Goal: Task Accomplishment & Management: Manage account settings

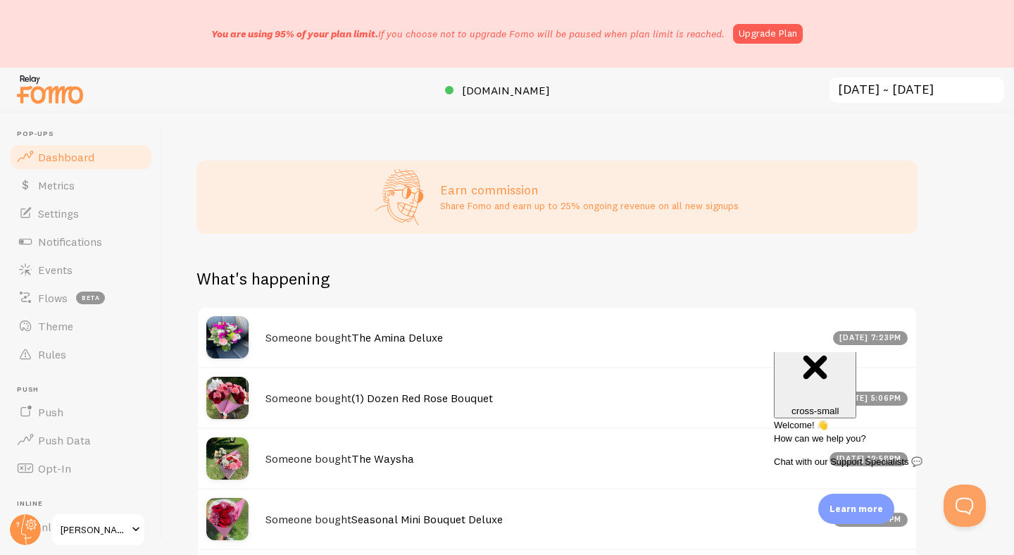
scroll to position [866, 0]
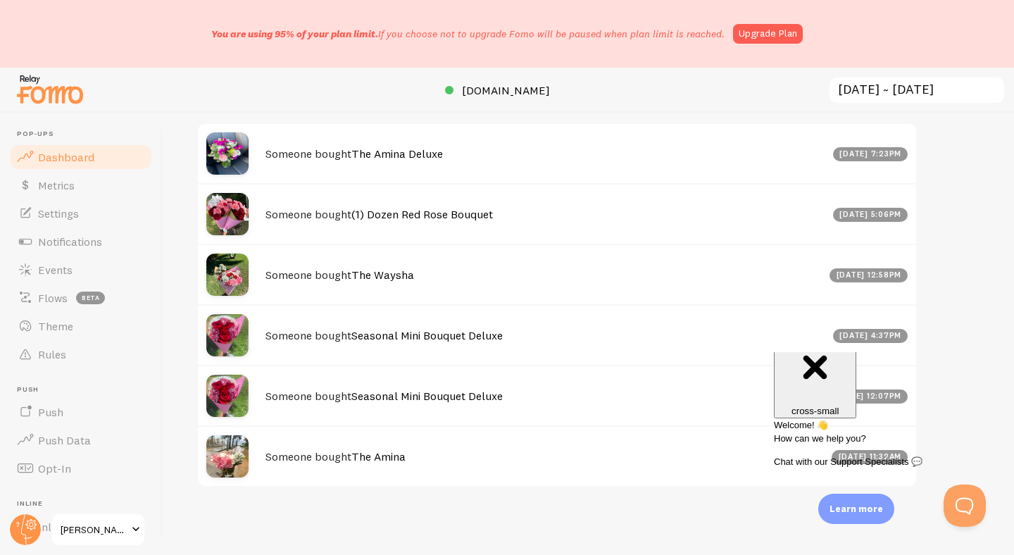
click at [851, 370] on div "Close cross-small" at bounding box center [814, 368] width 71 height 94
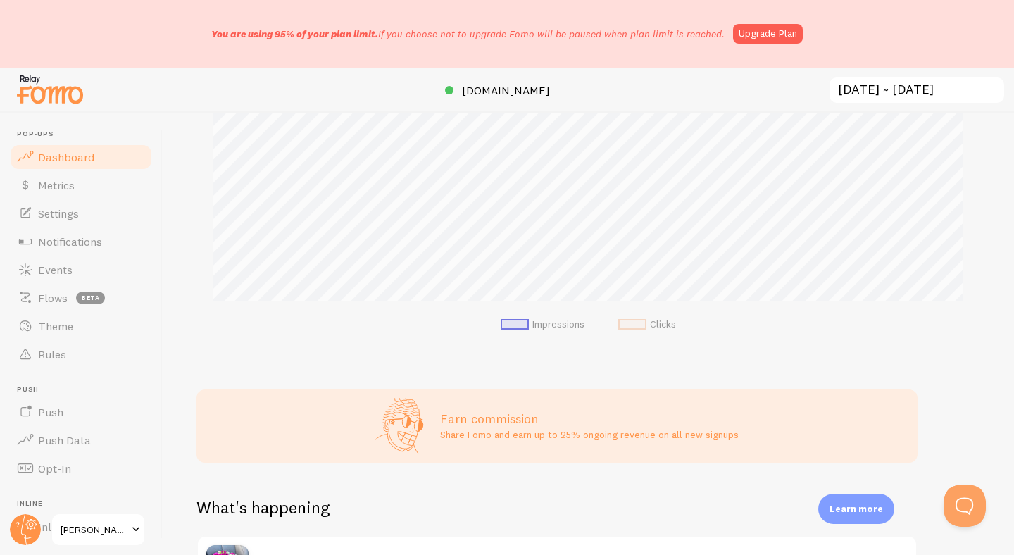
scroll to position [20, 0]
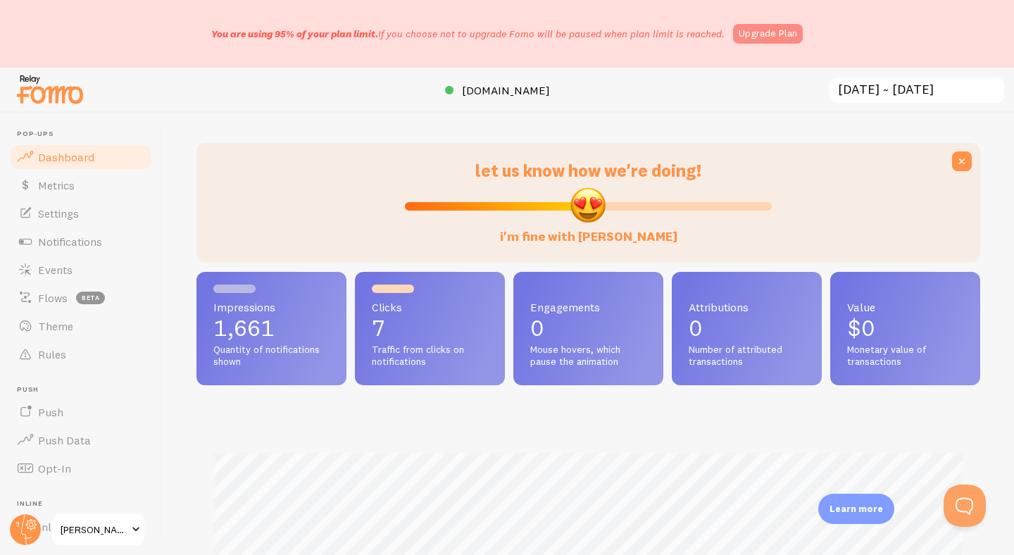
click at [775, 37] on link "Upgrade Plan" at bounding box center [768, 34] width 70 height 20
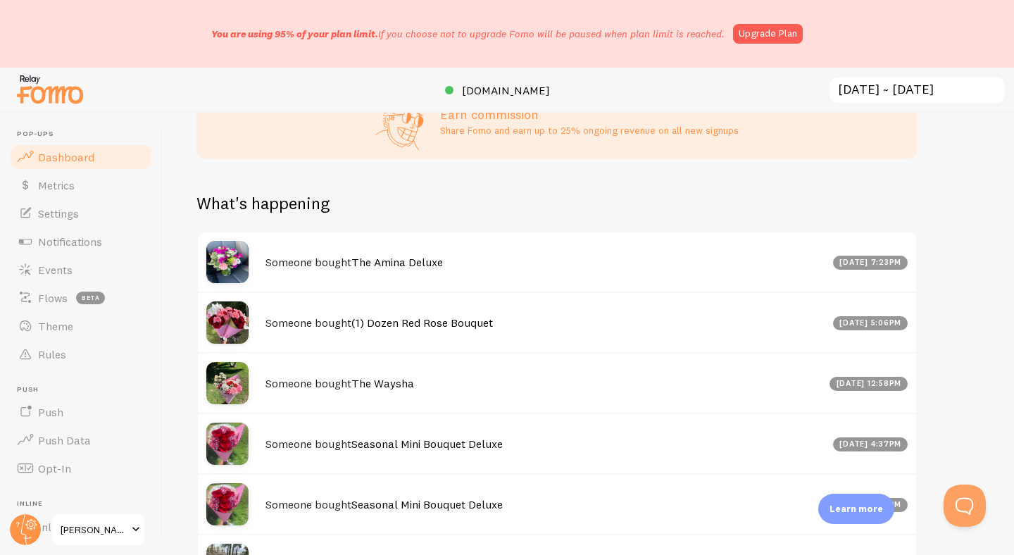
scroll to position [866, 0]
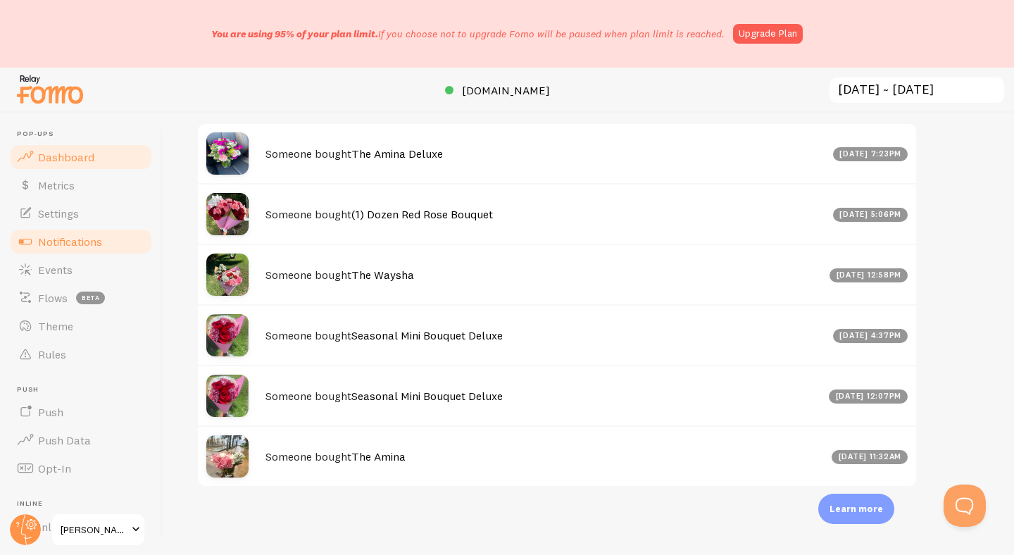
click at [104, 246] on link "Notifications" at bounding box center [80, 241] width 145 height 28
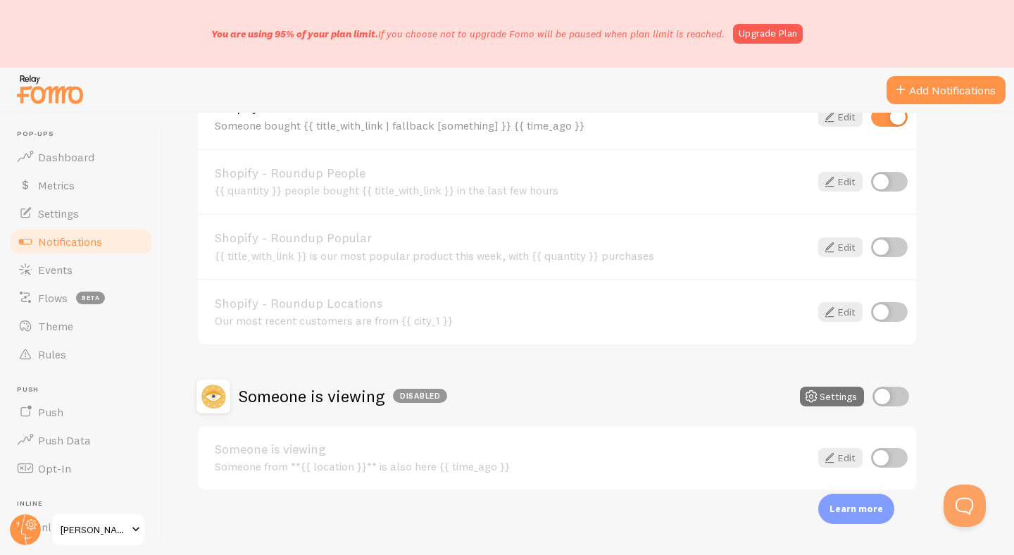
scroll to position [647, 0]
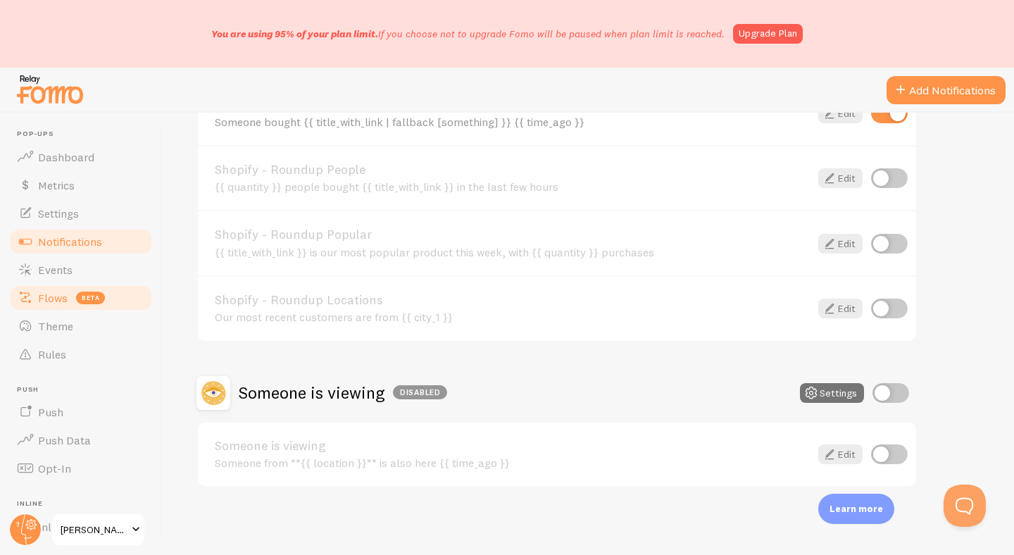
click at [54, 304] on span "Flows" at bounding box center [53, 298] width 30 height 14
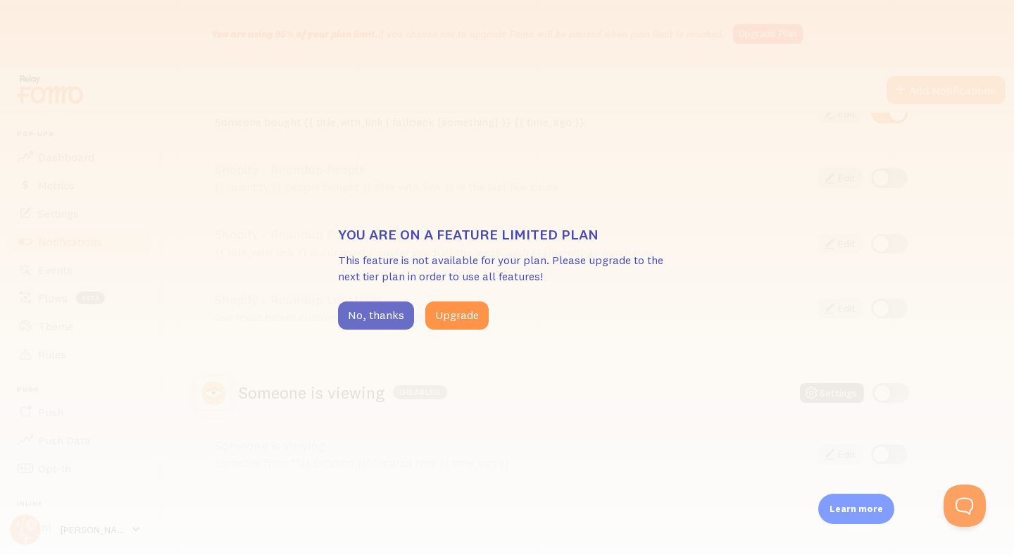
click at [372, 312] on button "No, thanks" at bounding box center [376, 315] width 76 height 28
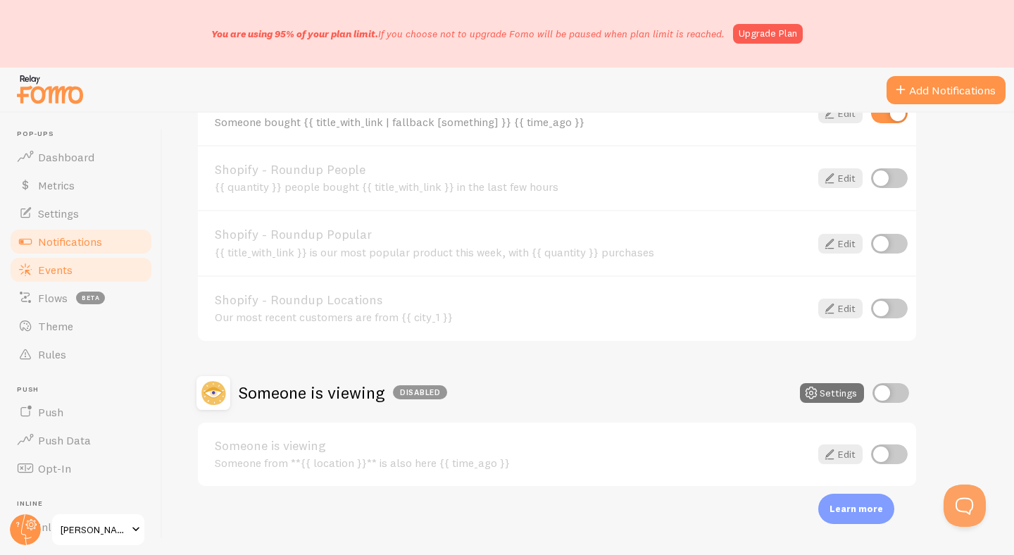
click at [58, 270] on span "Events" at bounding box center [55, 270] width 35 height 14
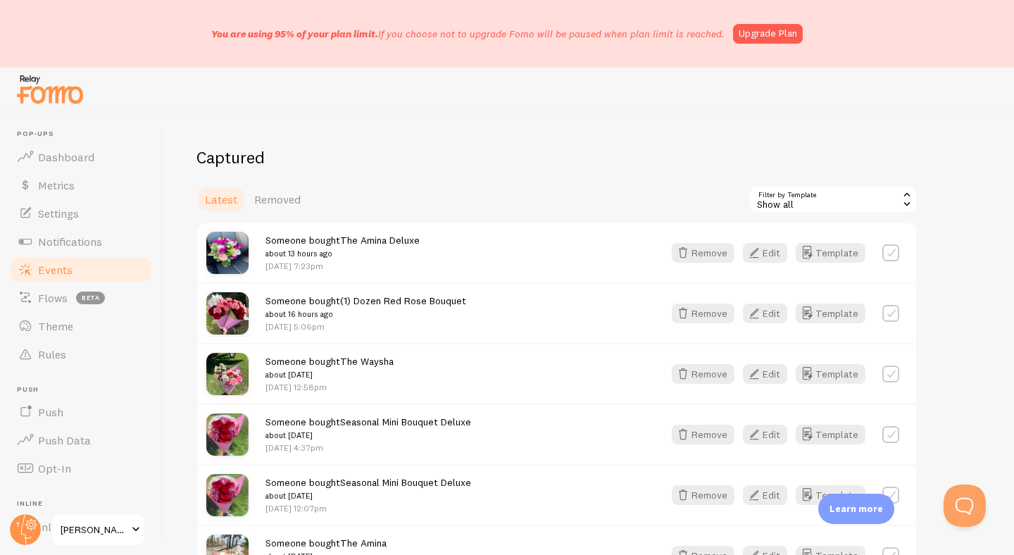
scroll to position [130, 0]
click at [275, 198] on span "Removed" at bounding box center [277, 200] width 46 height 14
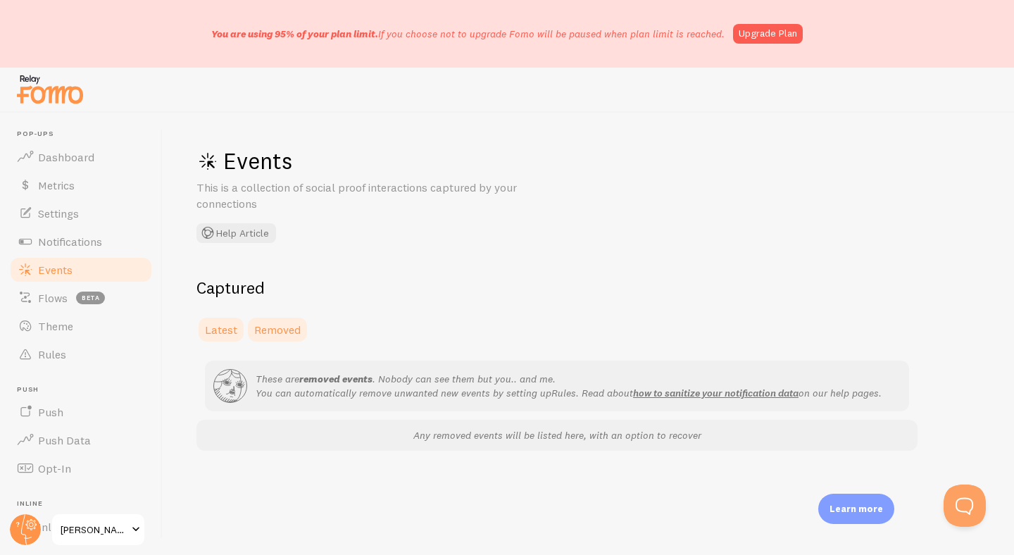
click at [229, 330] on span "Latest" at bounding box center [221, 329] width 32 height 14
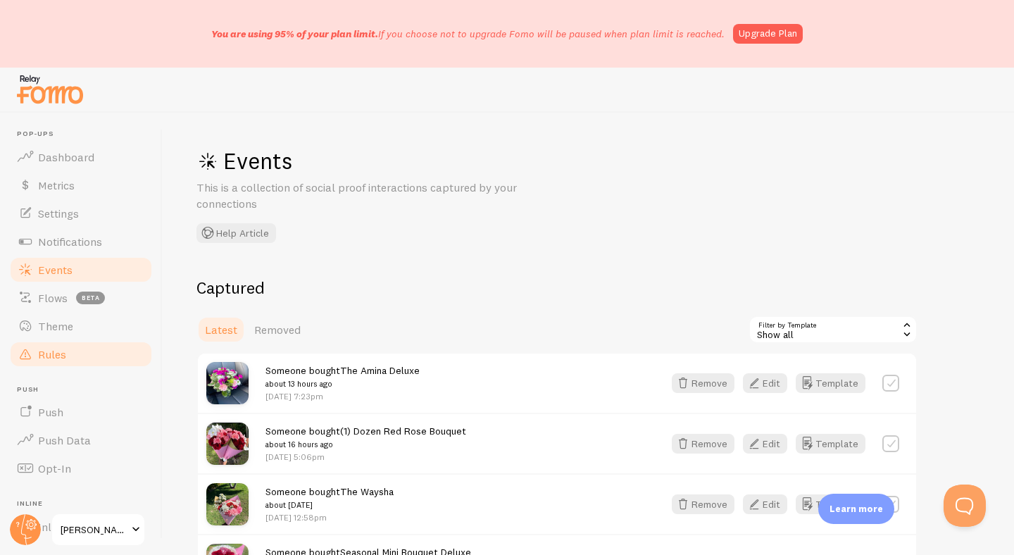
click at [58, 356] on span "Rules" at bounding box center [52, 354] width 28 height 14
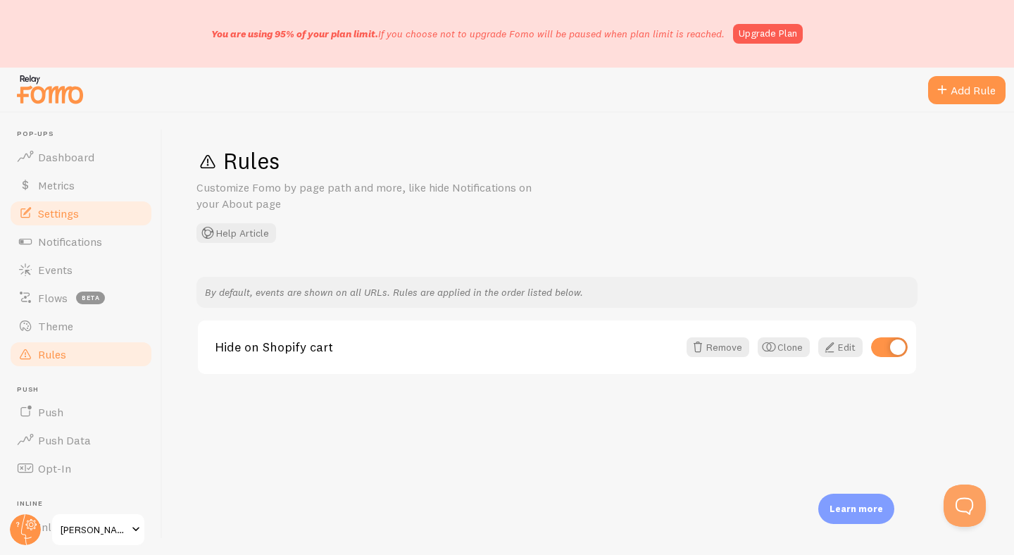
click at [66, 220] on link "Settings" at bounding box center [80, 213] width 145 height 28
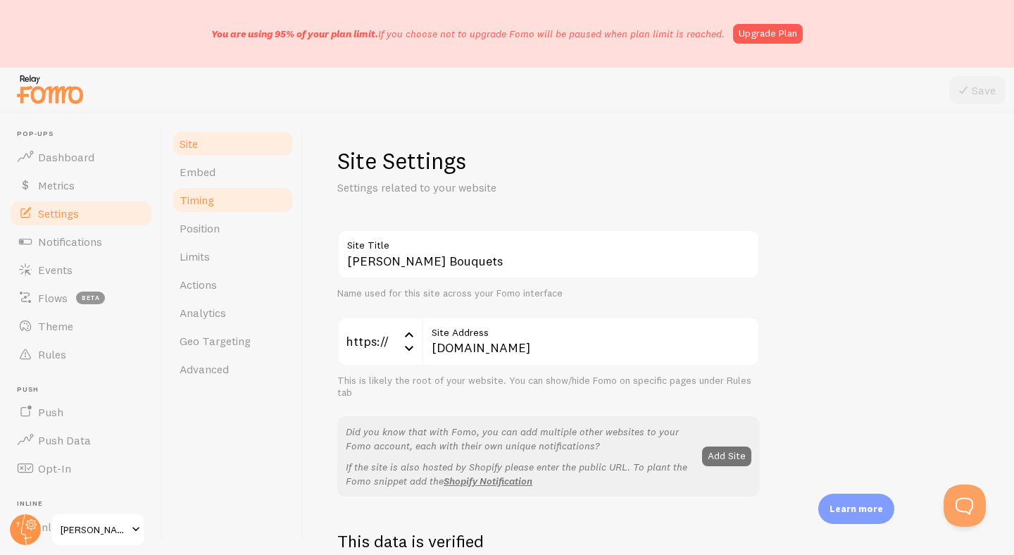
click at [223, 196] on link "Timing" at bounding box center [232, 200] width 123 height 28
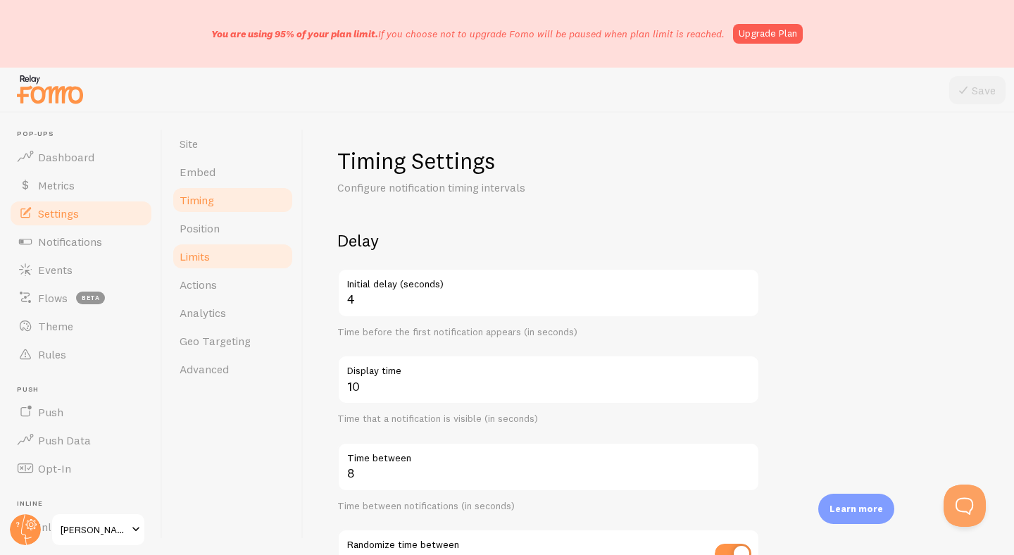
click at [202, 261] on span "Limits" at bounding box center [195, 256] width 30 height 14
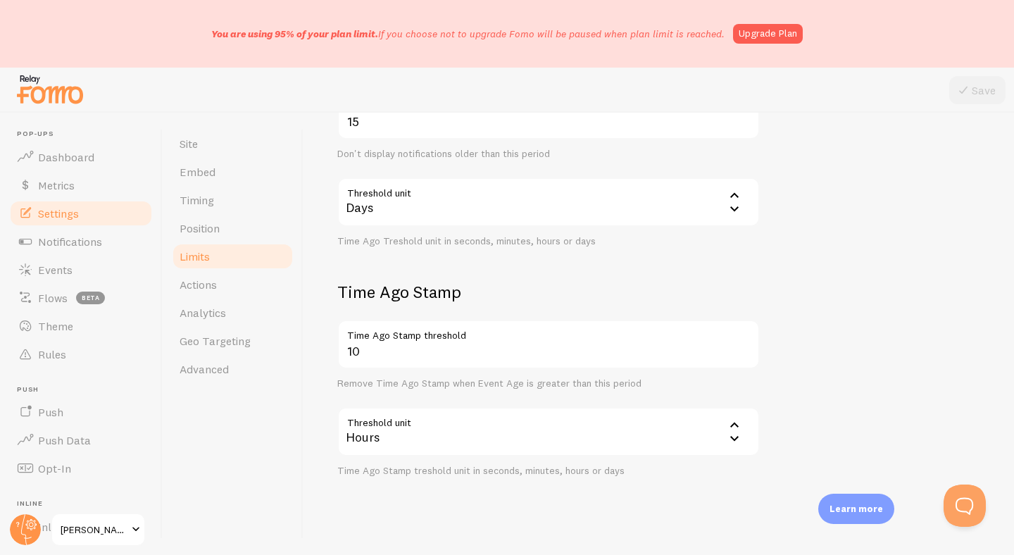
scroll to position [426, 0]
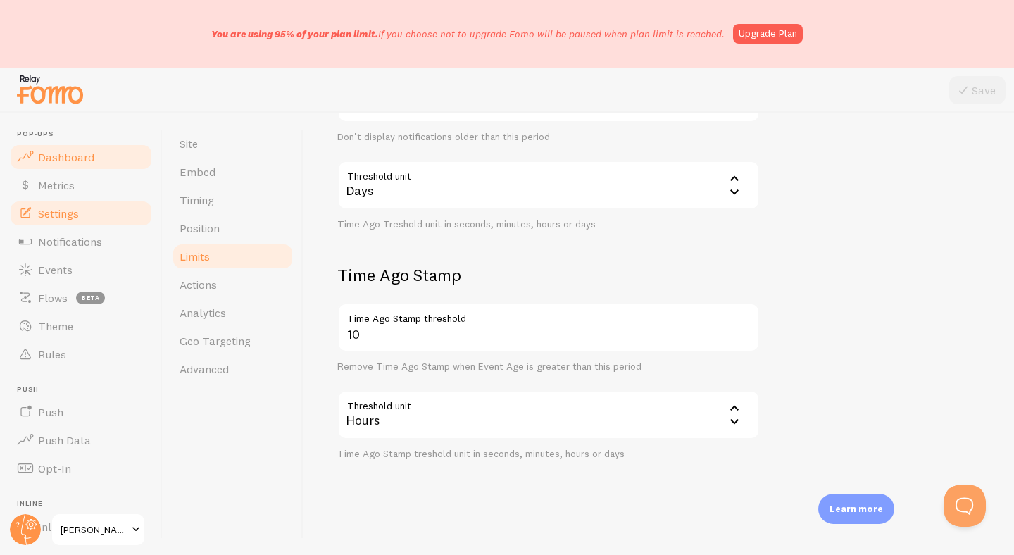
click at [77, 162] on span "Dashboard" at bounding box center [66, 157] width 56 height 14
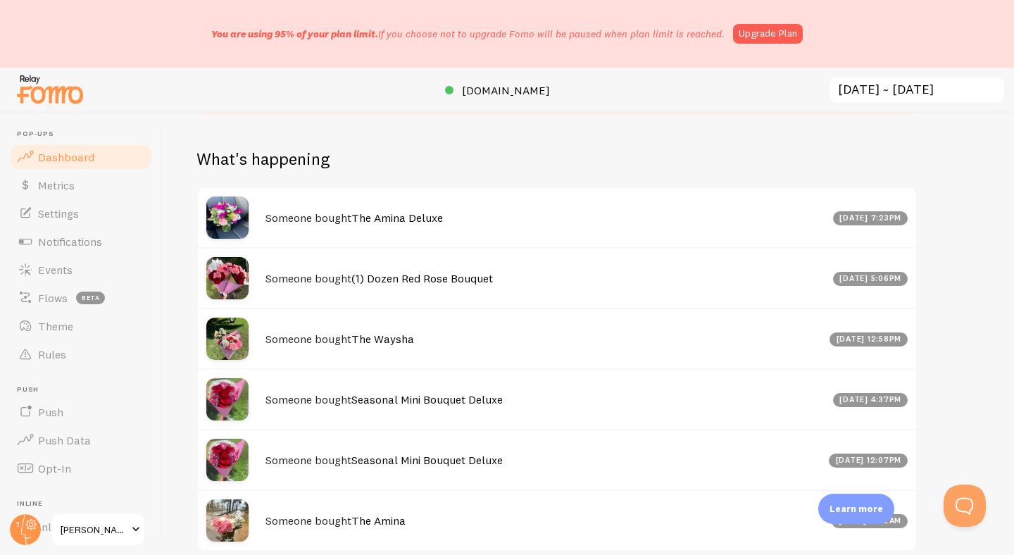
scroll to position [799, 0]
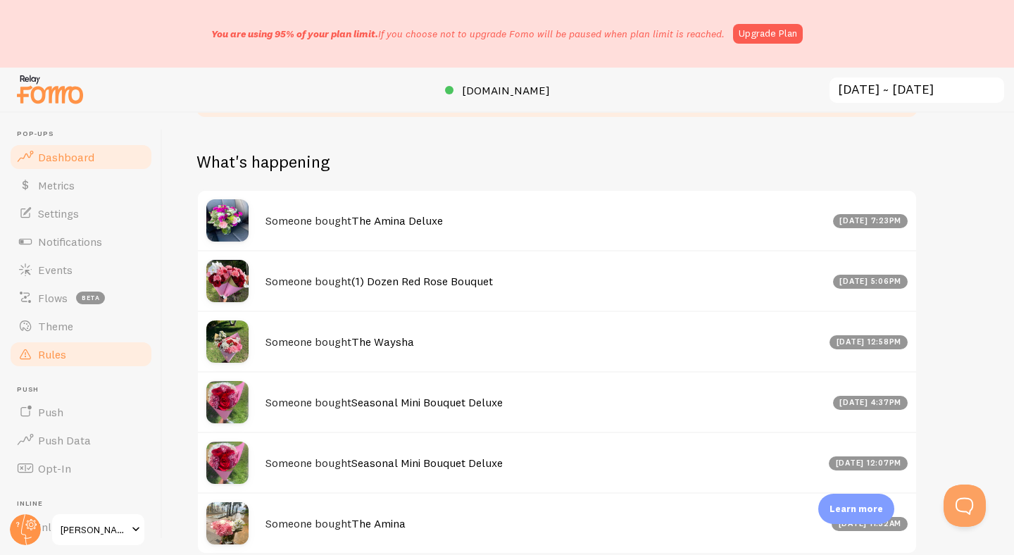
click at [65, 350] on span "Rules" at bounding box center [52, 354] width 28 height 14
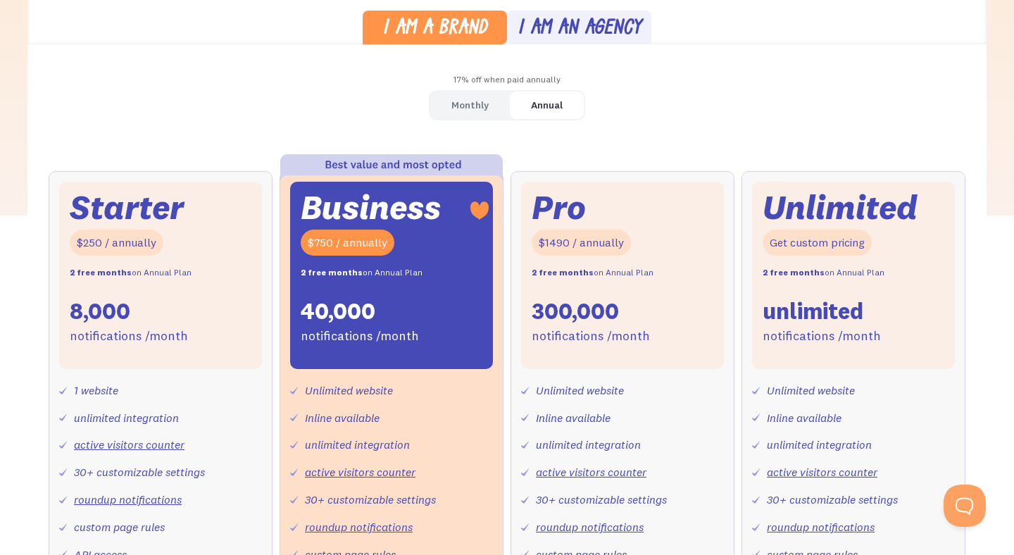
scroll to position [350, 0]
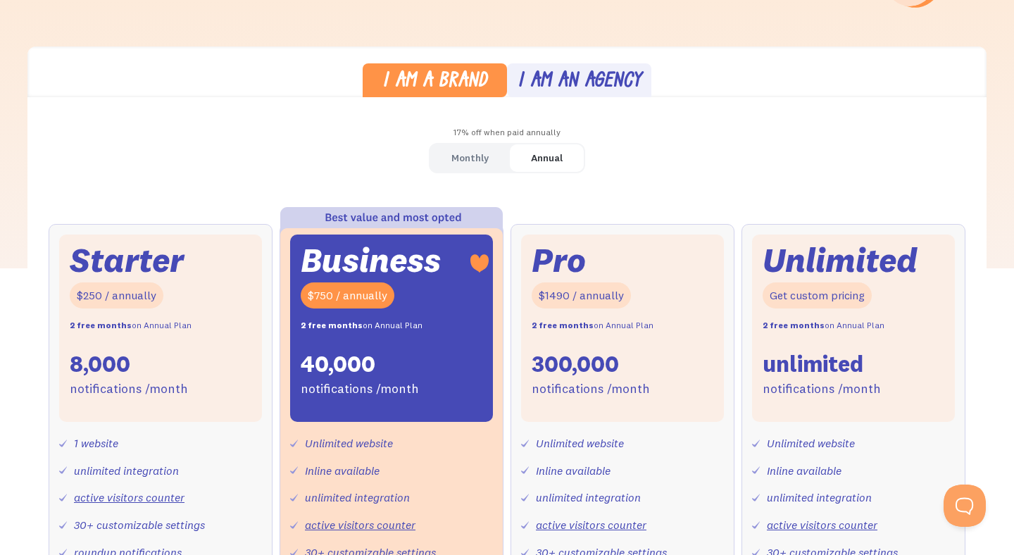
click at [479, 163] on div "Monthly" at bounding box center [469, 158] width 37 height 20
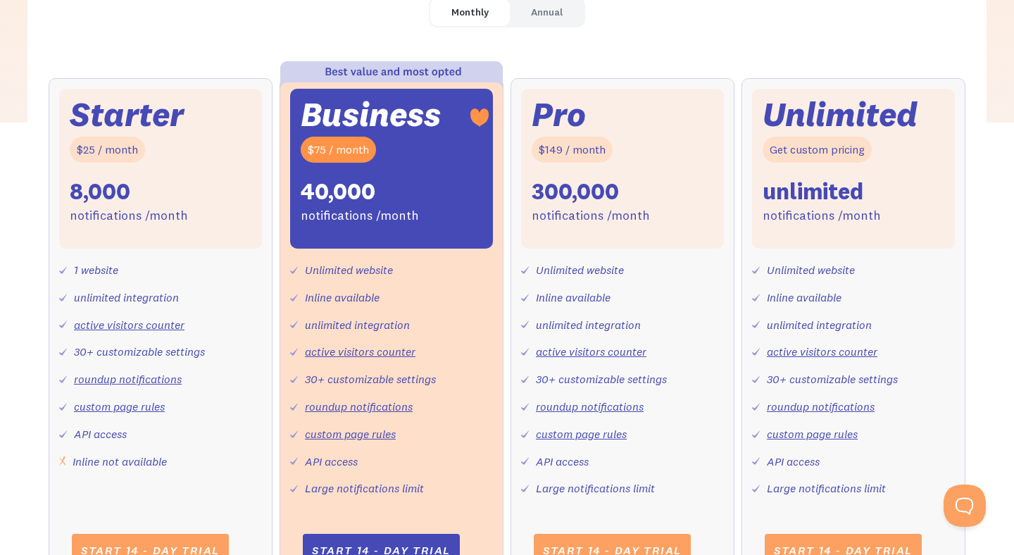
scroll to position [514, 0]
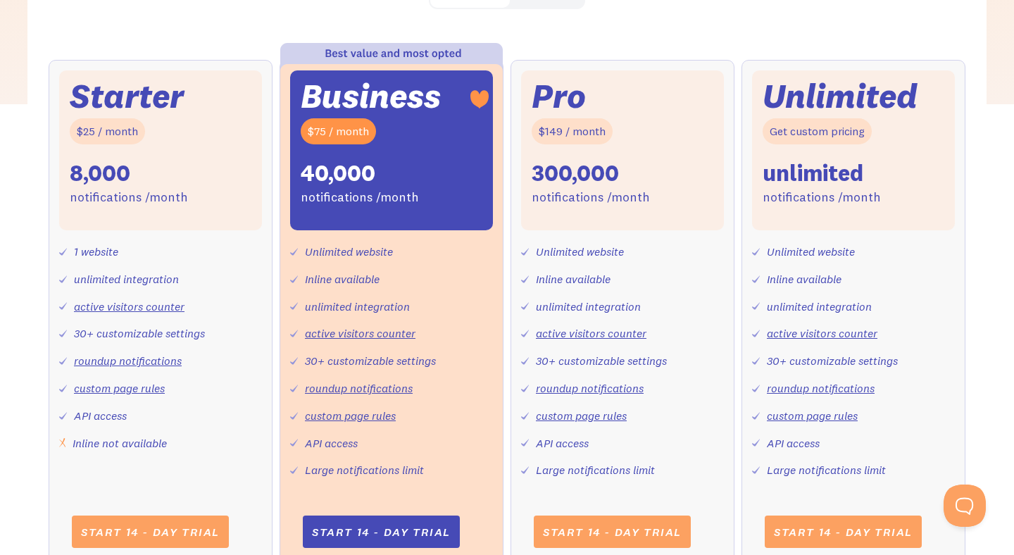
click at [207, 203] on div "Starter $25 / month 8,000 notifications /month" at bounding box center [160, 150] width 203 height 160
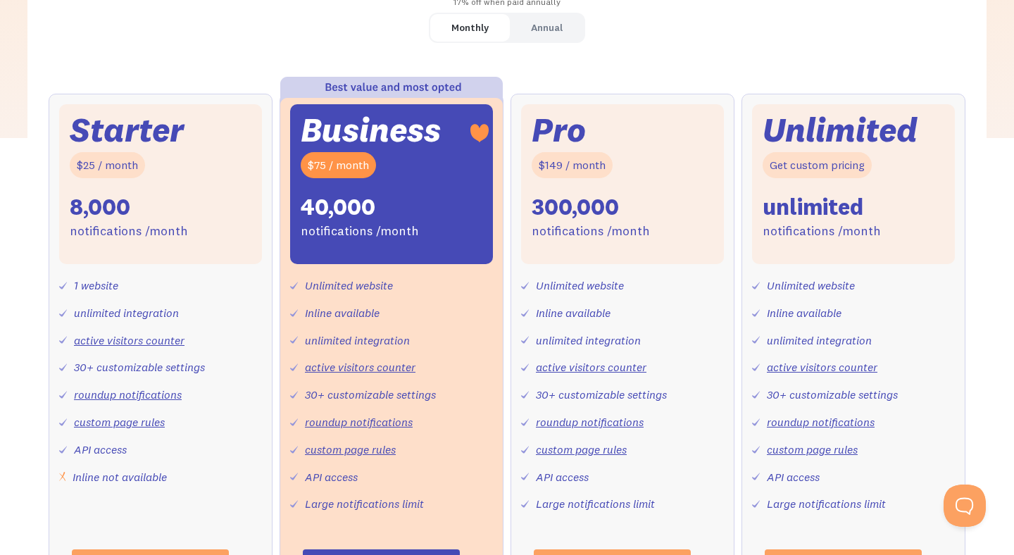
scroll to position [501, 0]
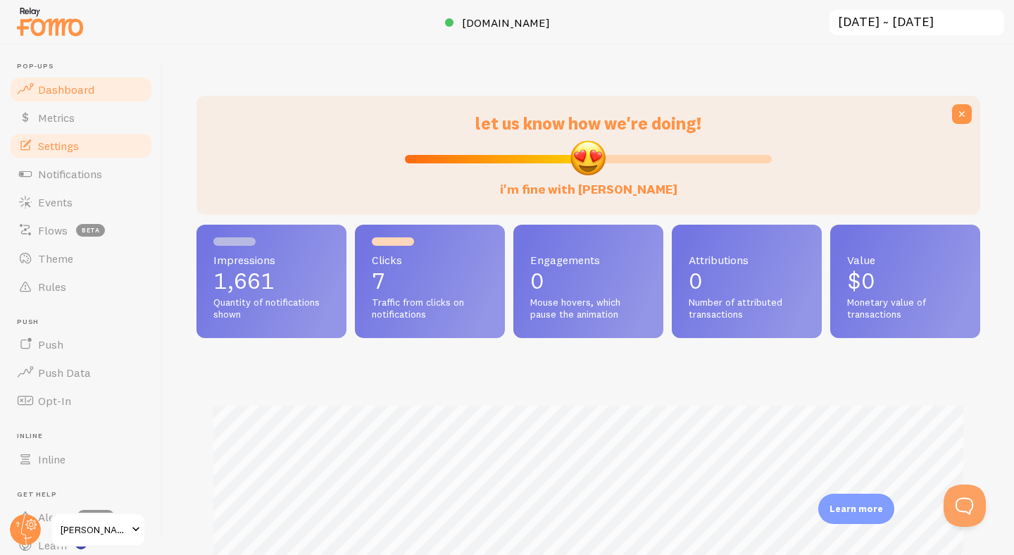
click at [67, 154] on link "Settings" at bounding box center [80, 146] width 145 height 28
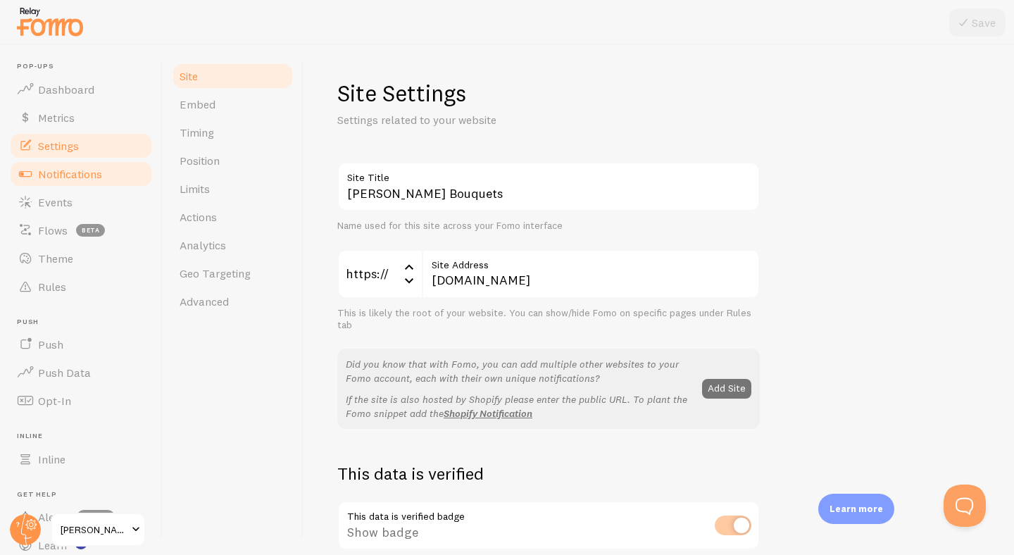
click at [77, 171] on span "Notifications" at bounding box center [70, 174] width 64 height 14
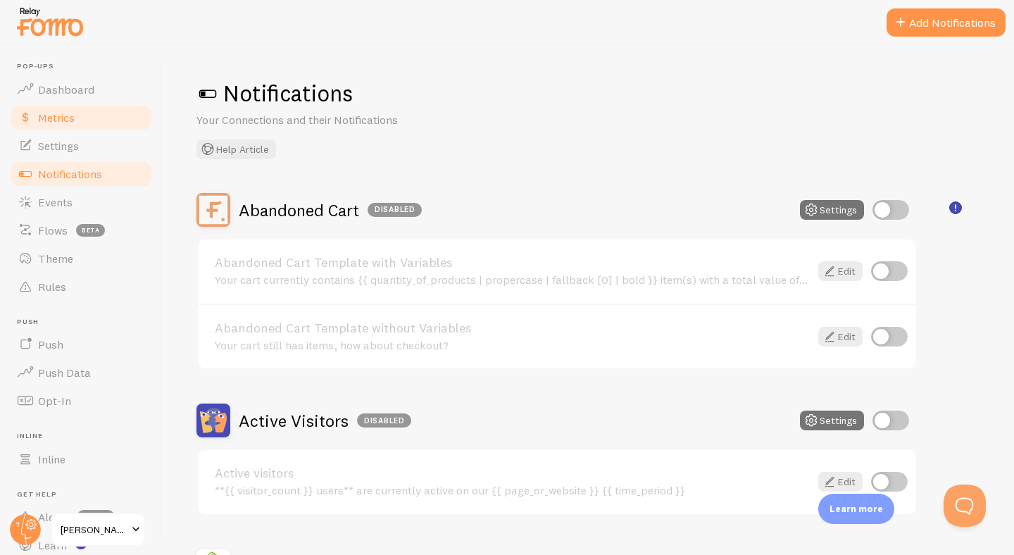
click at [87, 123] on link "Metrics" at bounding box center [80, 118] width 145 height 28
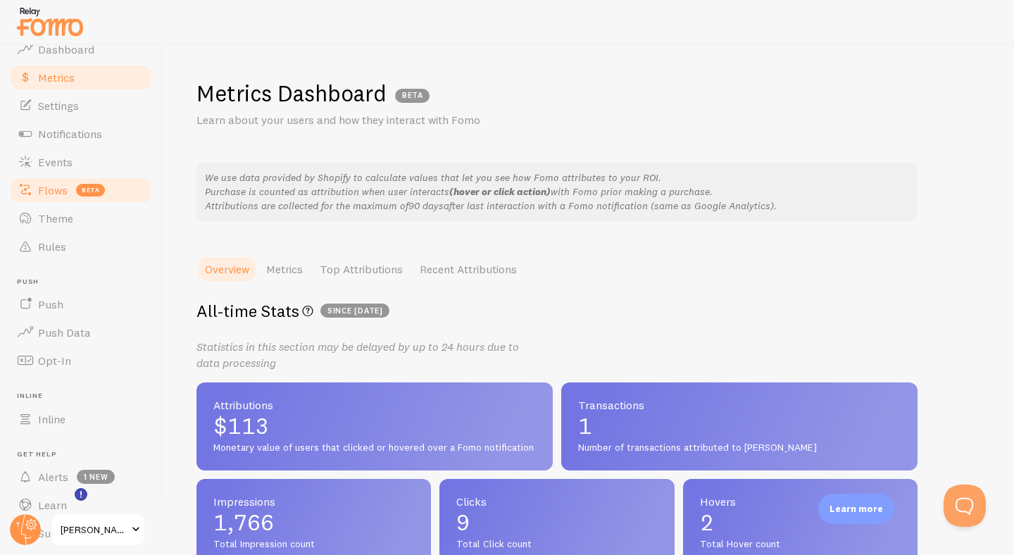
scroll to position [83, 0]
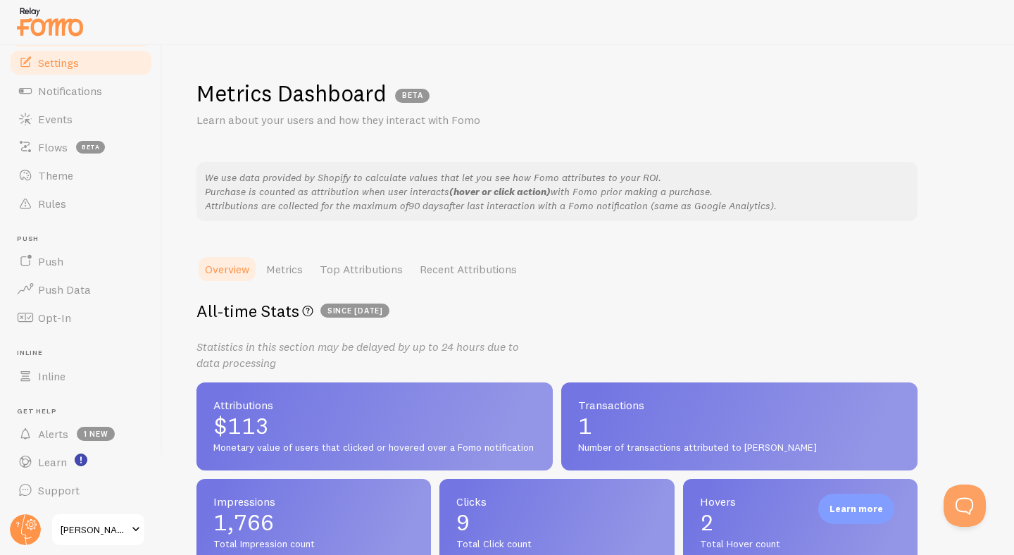
click at [78, 62] on span "Settings" at bounding box center [58, 63] width 41 height 14
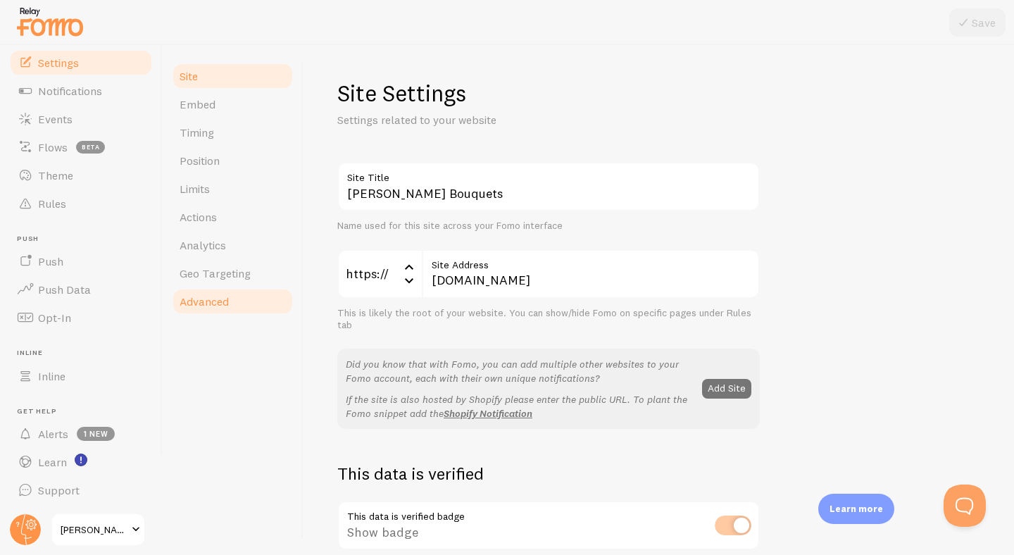
click at [224, 299] on span "Advanced" at bounding box center [204, 301] width 49 height 14
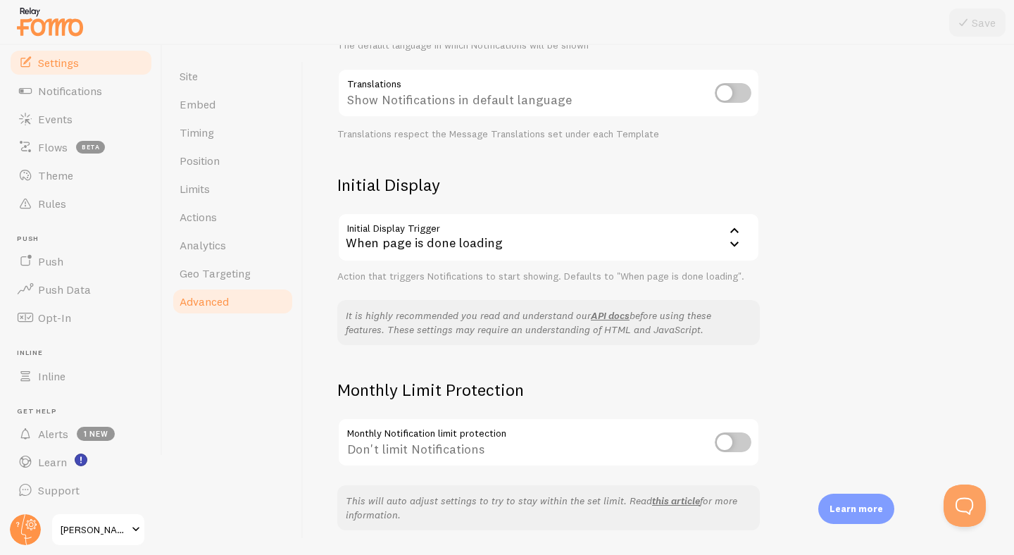
scroll to position [262, 0]
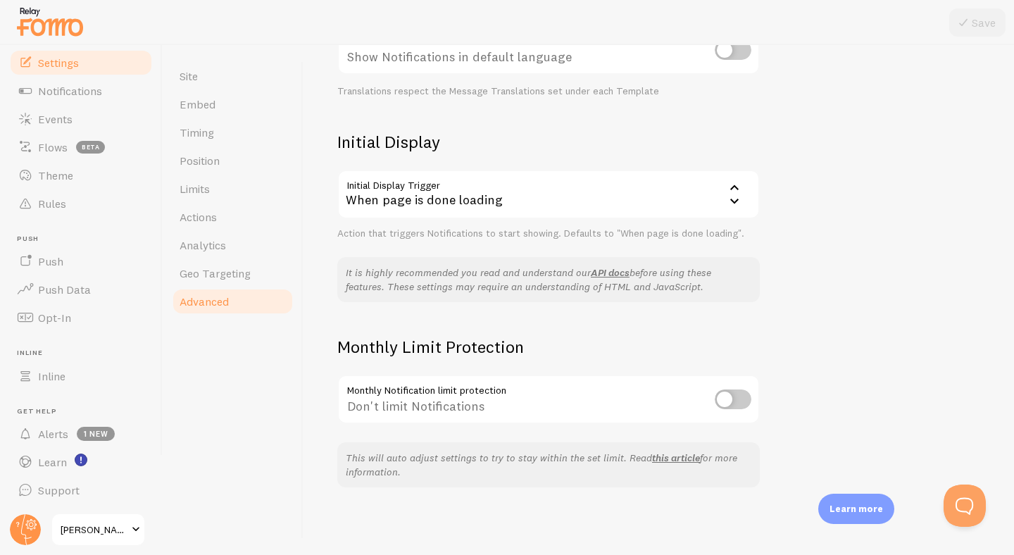
click at [726, 398] on input "checkbox" at bounding box center [733, 399] width 37 height 20
checkbox input "true"
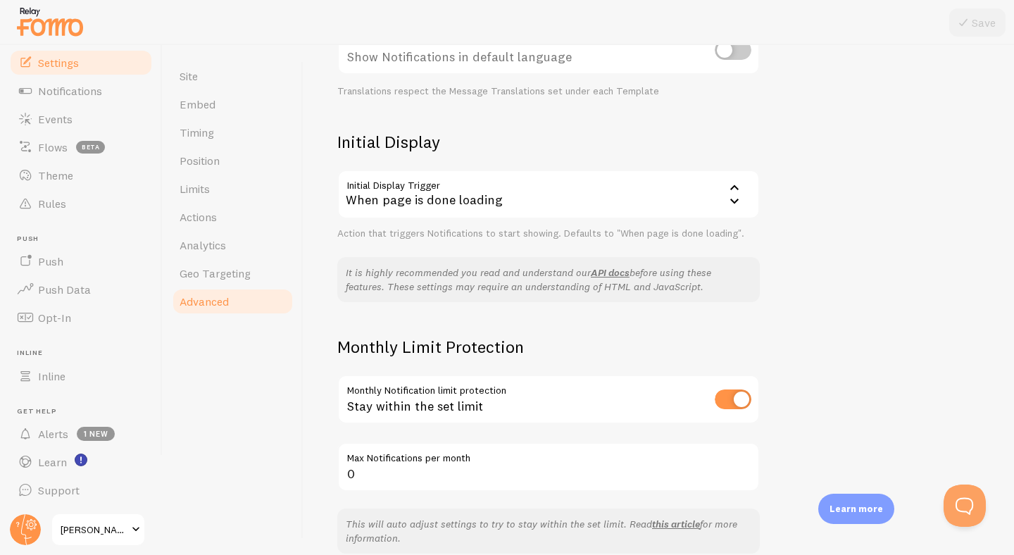
scroll to position [328, 0]
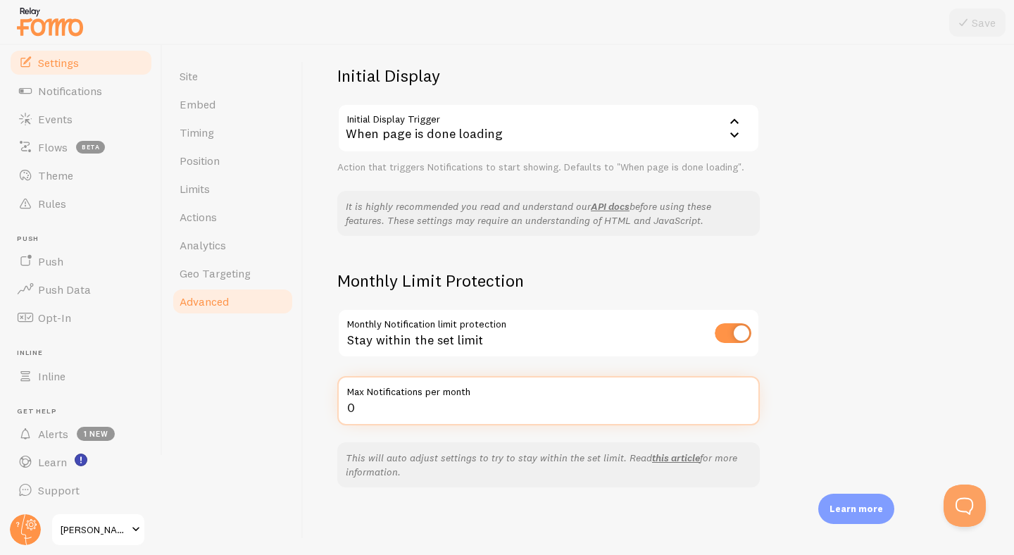
click at [383, 411] on input "0" at bounding box center [548, 400] width 422 height 49
type input "8000"
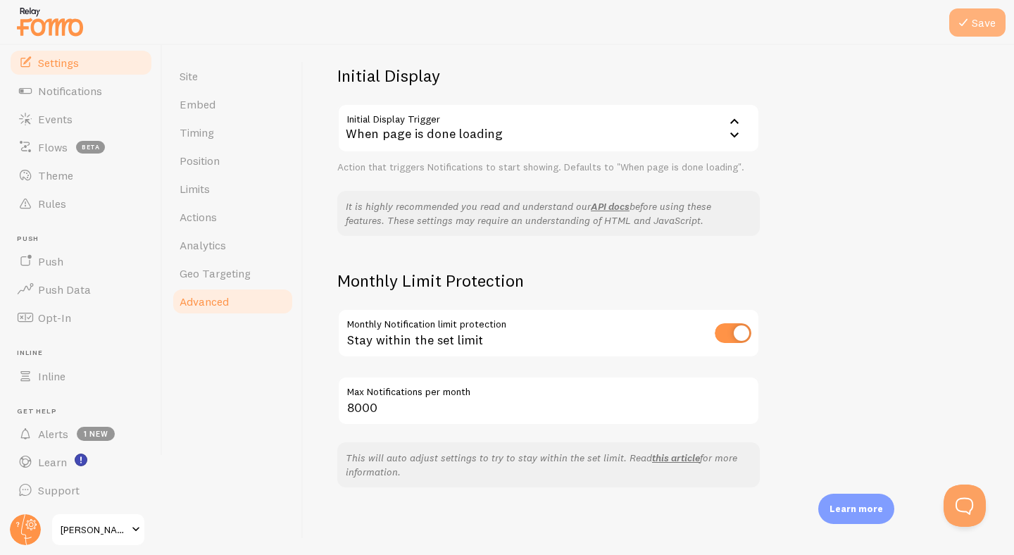
click at [978, 34] on button "Save" at bounding box center [977, 22] width 56 height 28
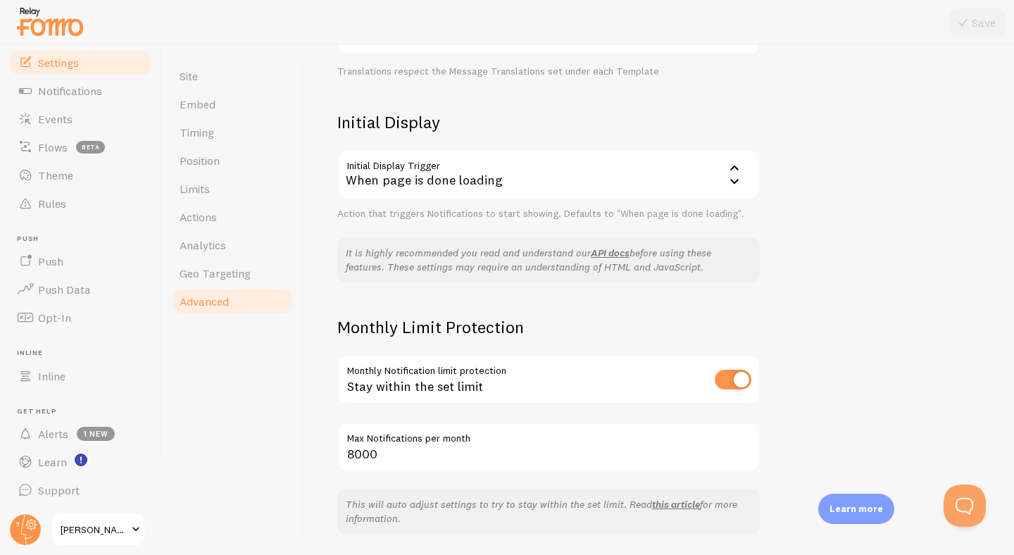
scroll to position [413, 0]
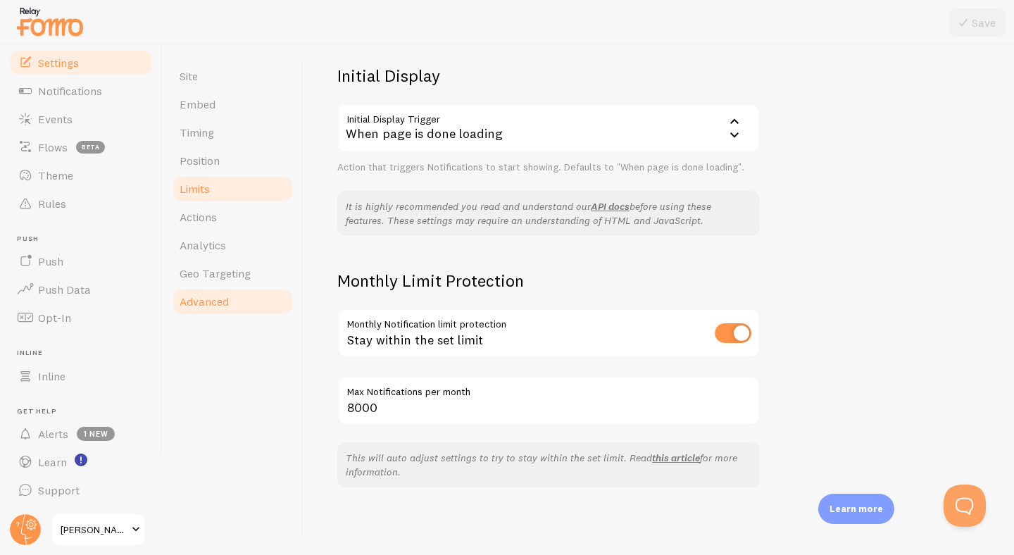
click at [221, 189] on link "Limits" at bounding box center [232, 189] width 123 height 28
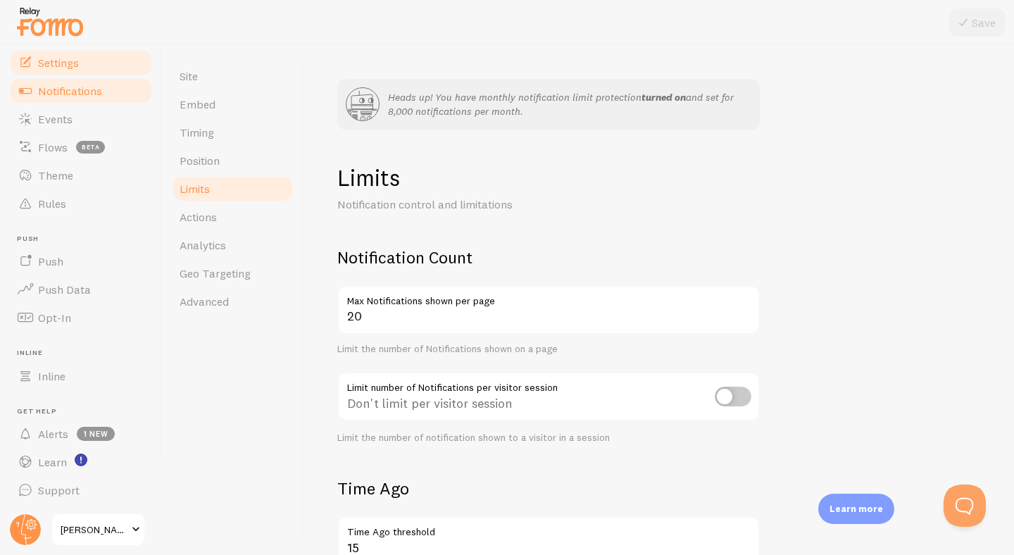
click at [84, 87] on span "Notifications" at bounding box center [70, 91] width 64 height 14
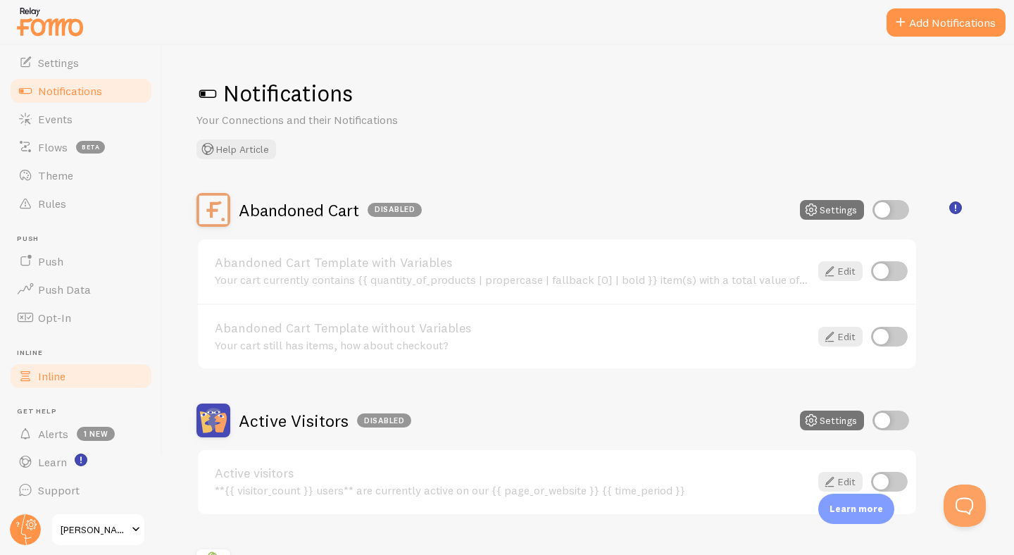
click at [70, 382] on link "Inline" at bounding box center [80, 376] width 145 height 28
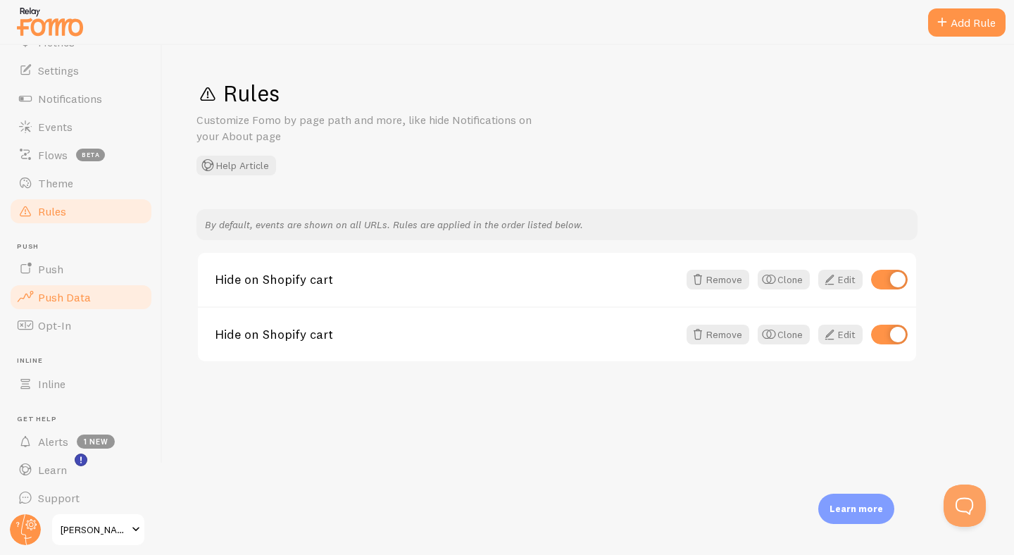
scroll to position [83, 0]
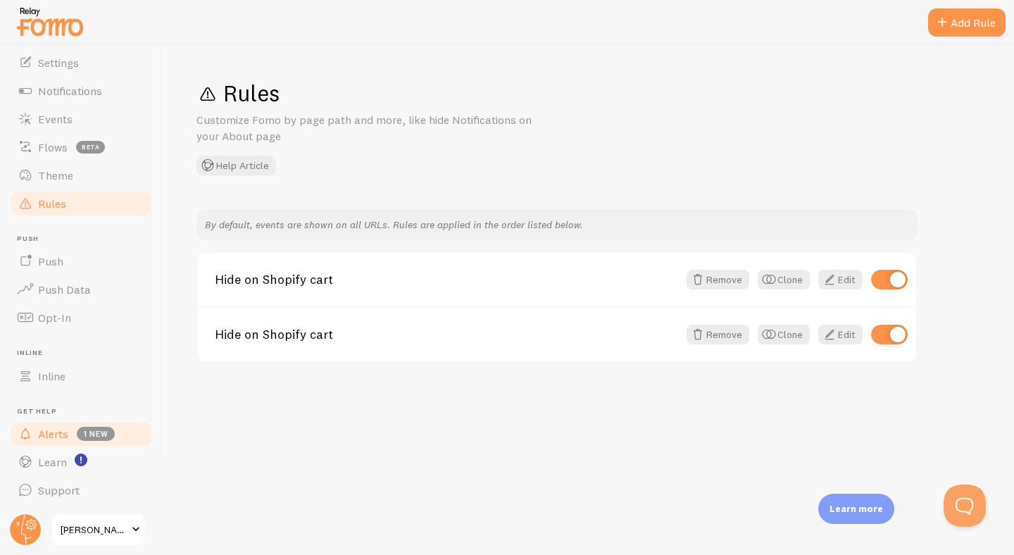
click at [47, 433] on span "Alerts" at bounding box center [53, 434] width 30 height 14
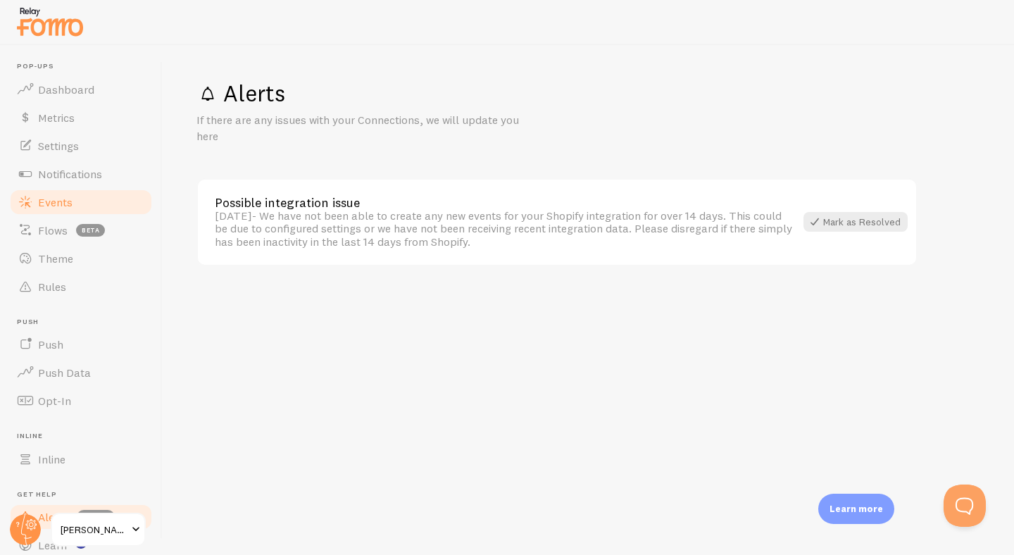
click at [58, 202] on span "Events" at bounding box center [55, 202] width 35 height 14
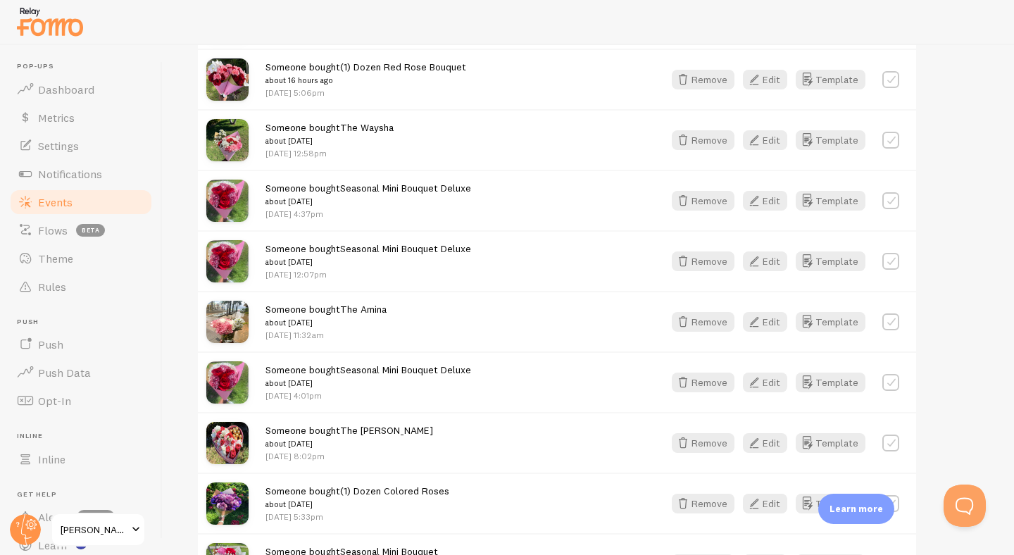
scroll to position [256, 0]
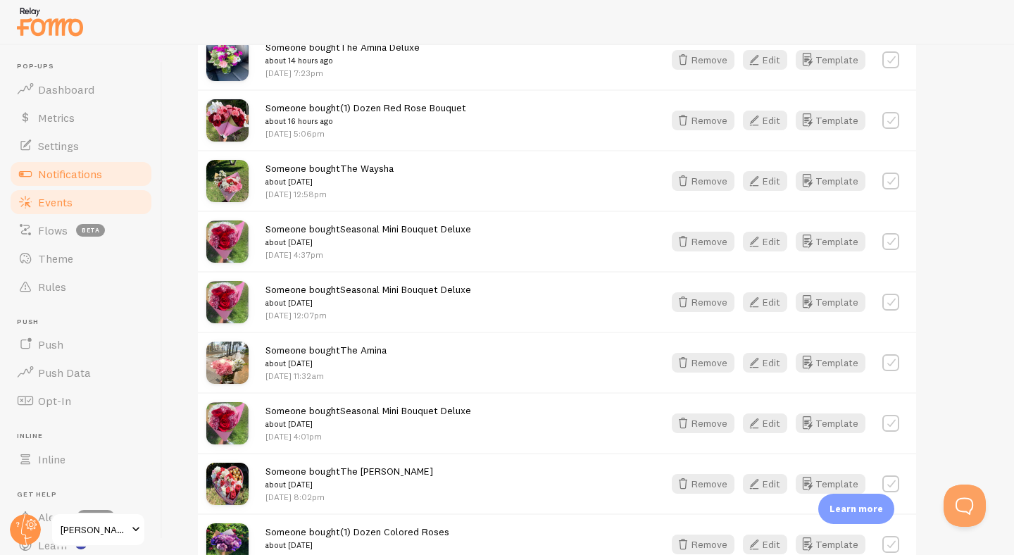
click at [99, 177] on span "Notifications" at bounding box center [70, 174] width 64 height 14
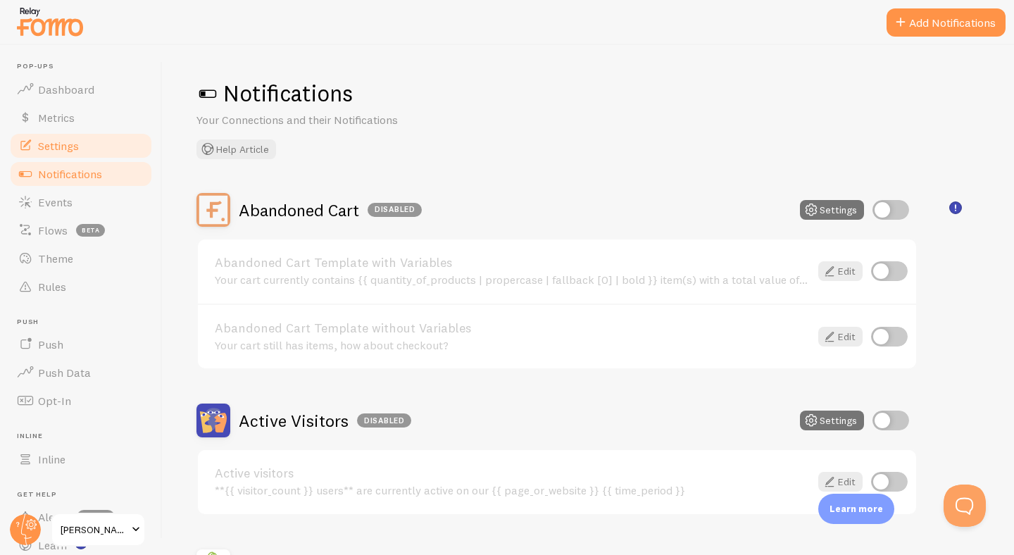
click at [65, 149] on span "Settings" at bounding box center [58, 146] width 41 height 14
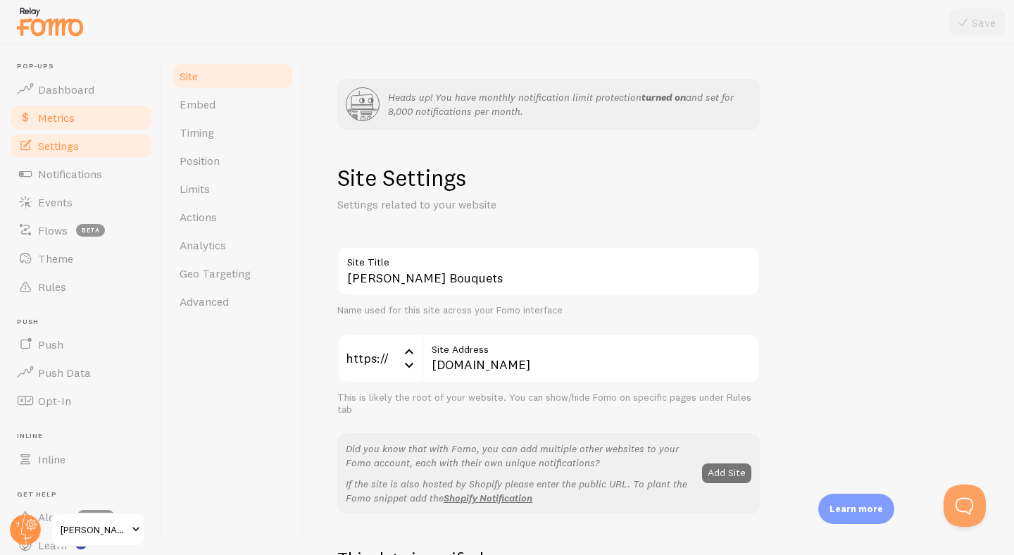
click at [70, 118] on span "Metrics" at bounding box center [56, 118] width 37 height 14
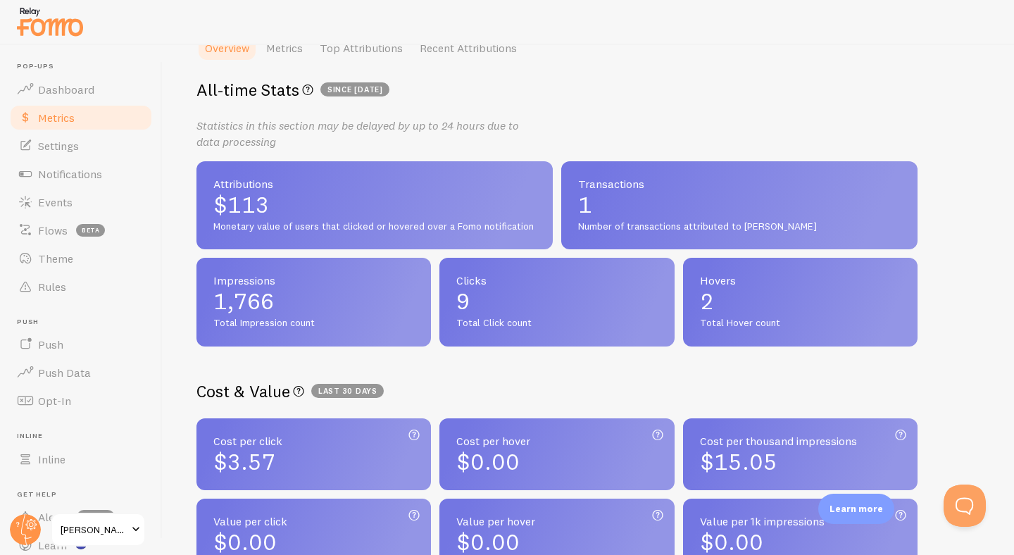
scroll to position [355, 0]
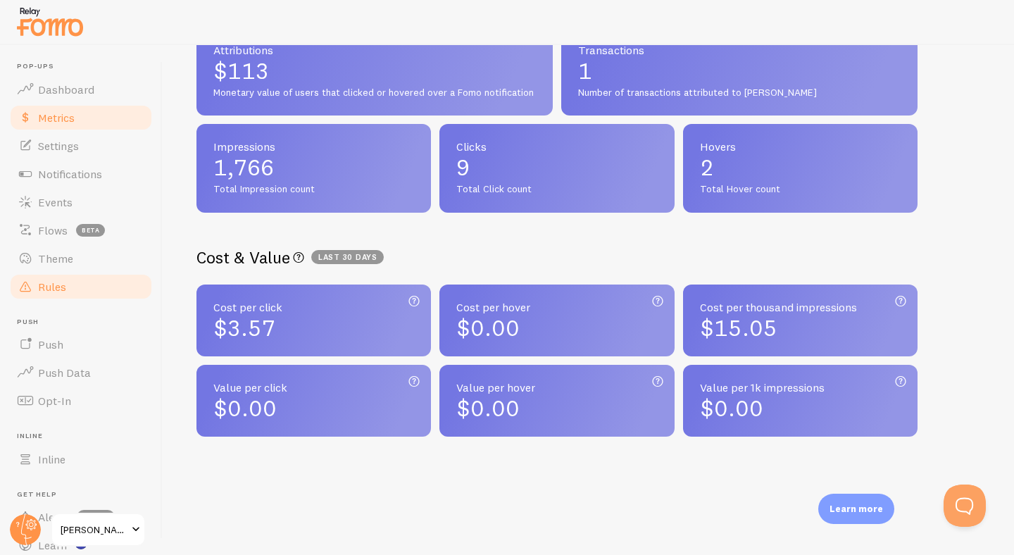
click at [68, 282] on link "Rules" at bounding box center [80, 287] width 145 height 28
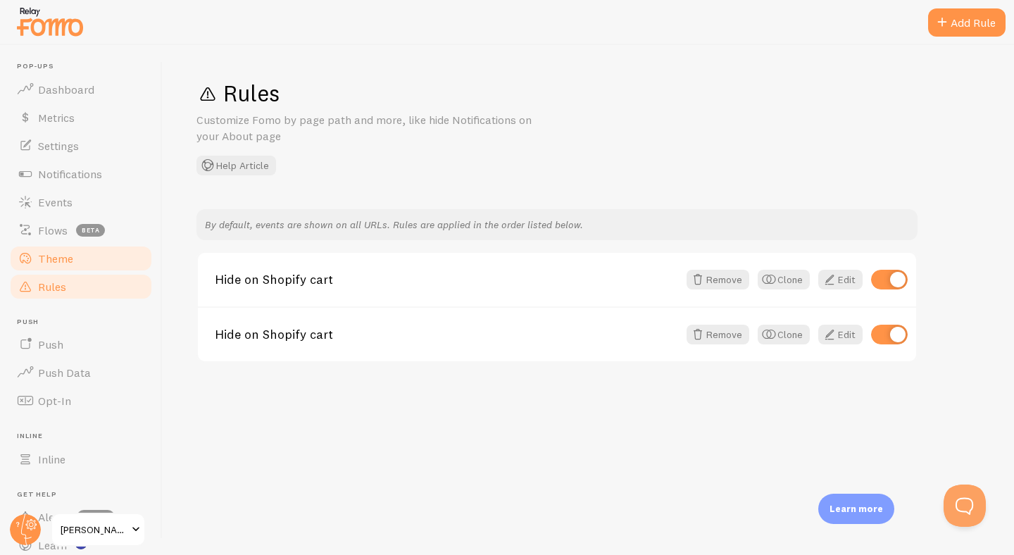
click at [92, 263] on link "Theme" at bounding box center [80, 258] width 145 height 28
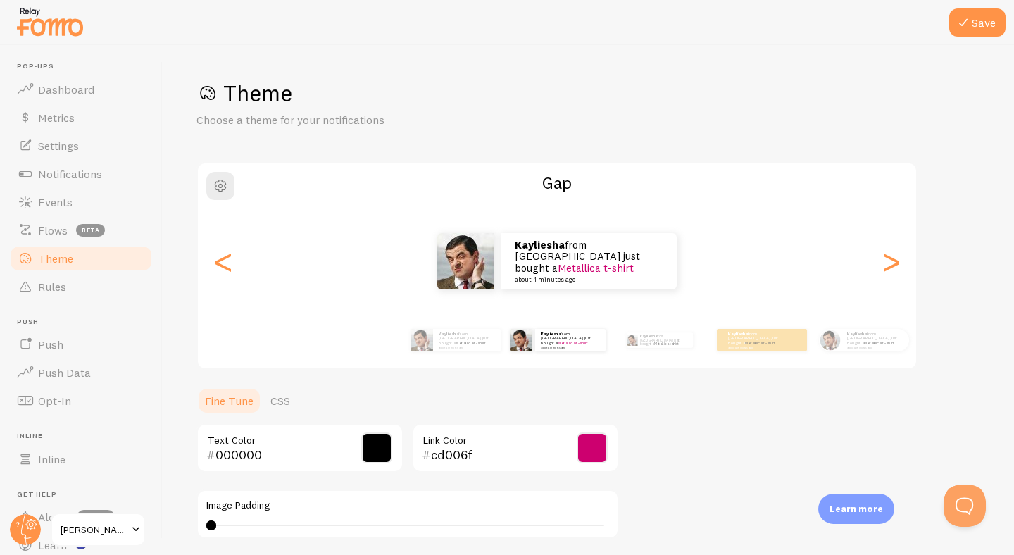
scroll to position [260, 0]
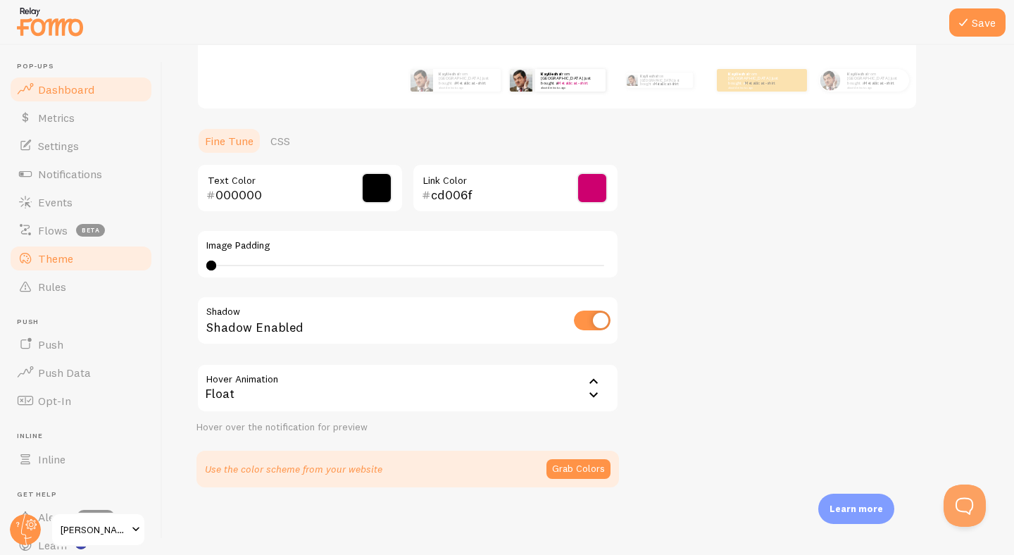
click at [71, 97] on link "Dashboard" at bounding box center [80, 89] width 145 height 28
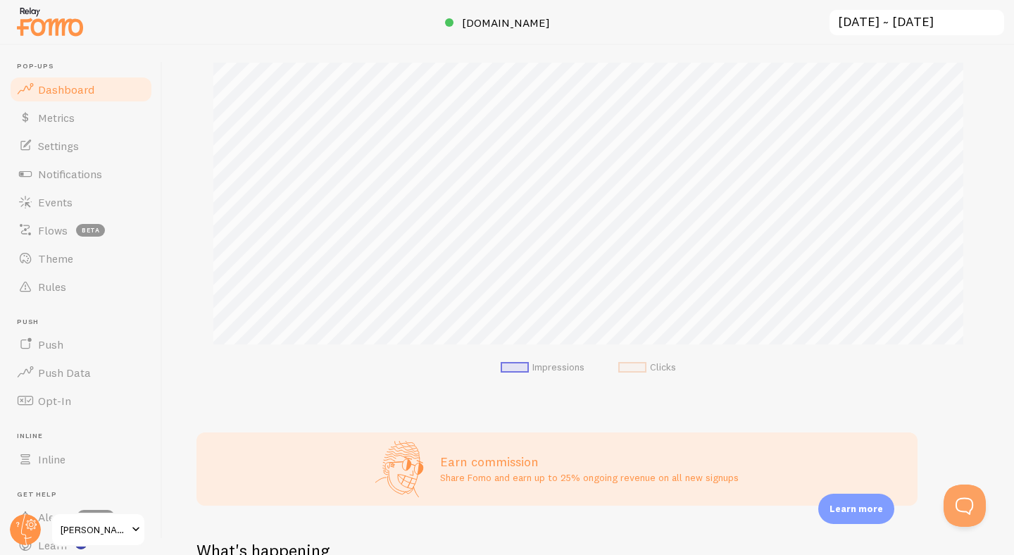
scroll to position [349, 0]
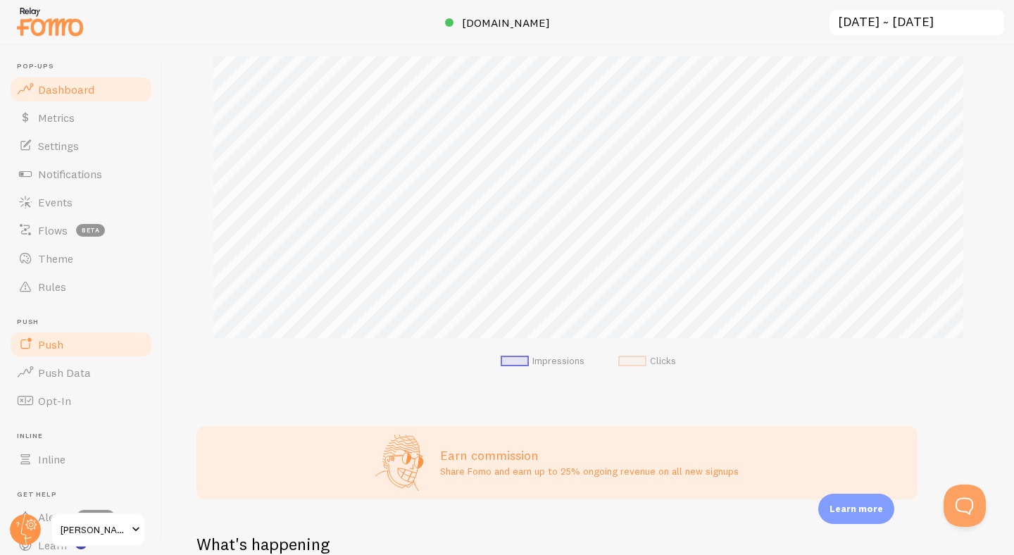
click at [36, 348] on link "Push" at bounding box center [80, 344] width 145 height 28
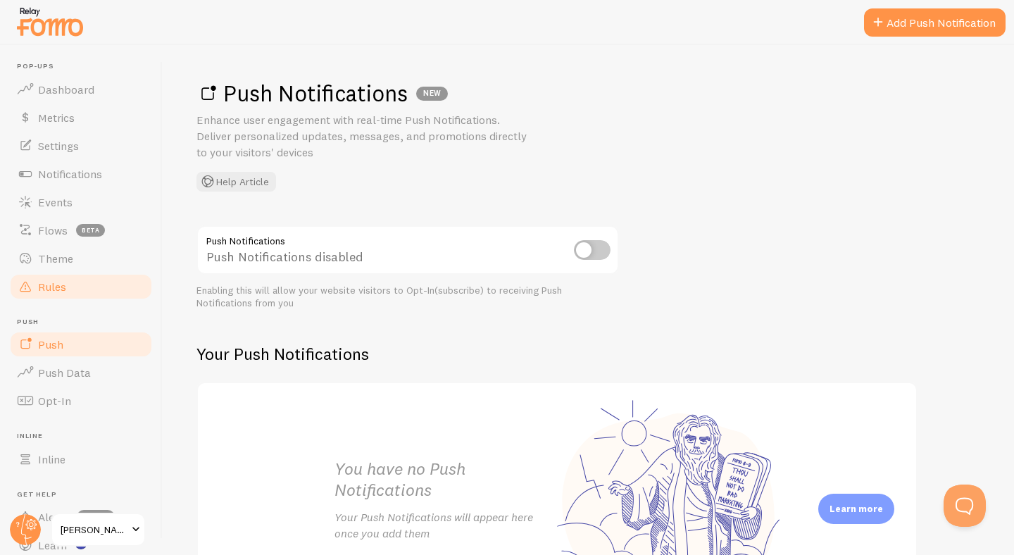
click at [59, 287] on span "Rules" at bounding box center [52, 287] width 28 height 14
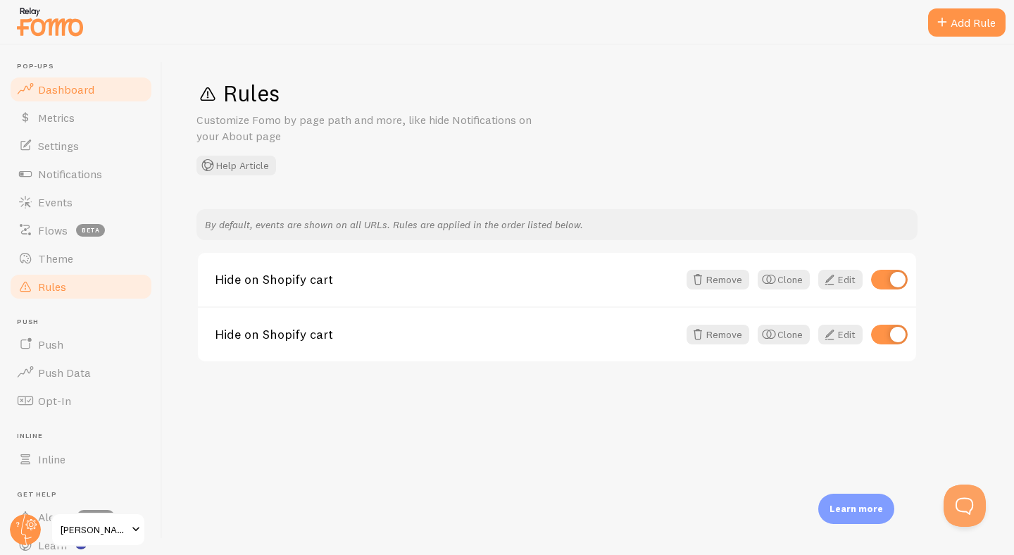
click at [65, 84] on span "Dashboard" at bounding box center [66, 89] width 56 height 14
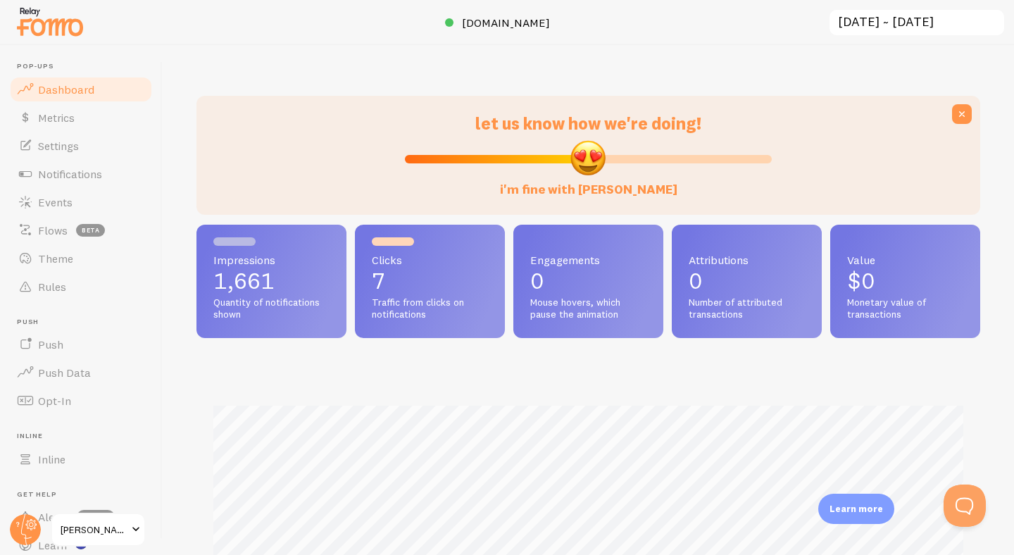
scroll to position [370, 784]
click at [75, 146] on span "Settings" at bounding box center [58, 146] width 41 height 14
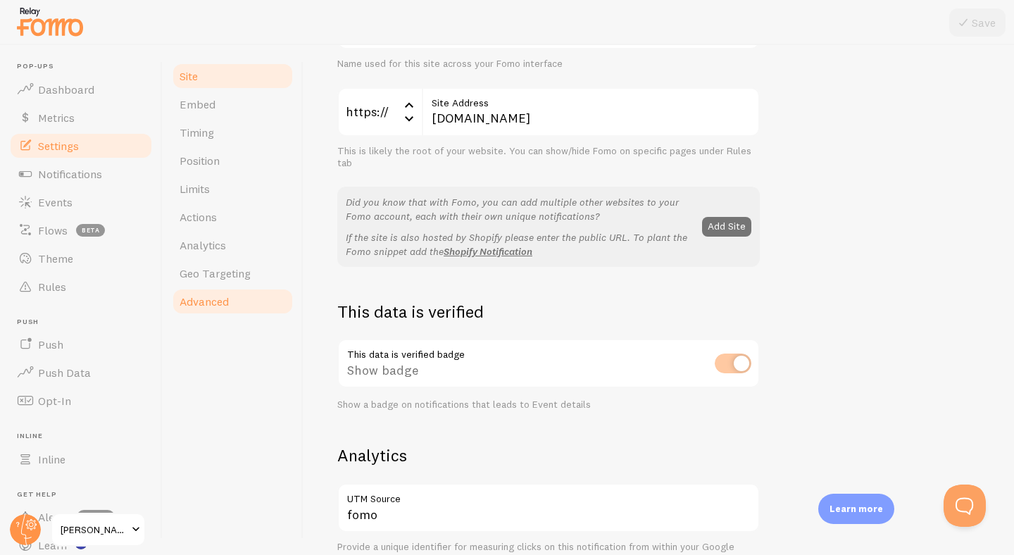
scroll to position [261, 0]
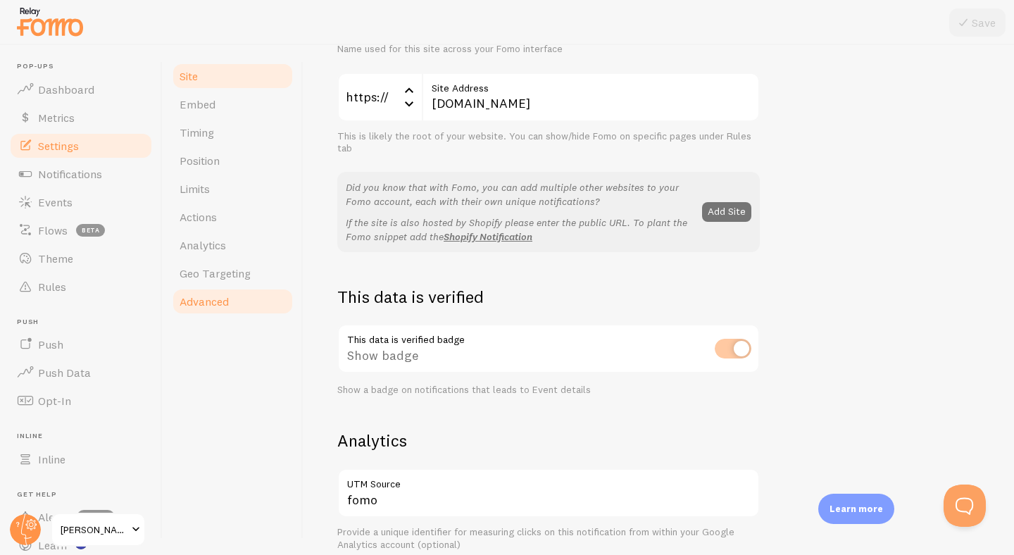
click at [215, 296] on span "Advanced" at bounding box center [204, 301] width 49 height 14
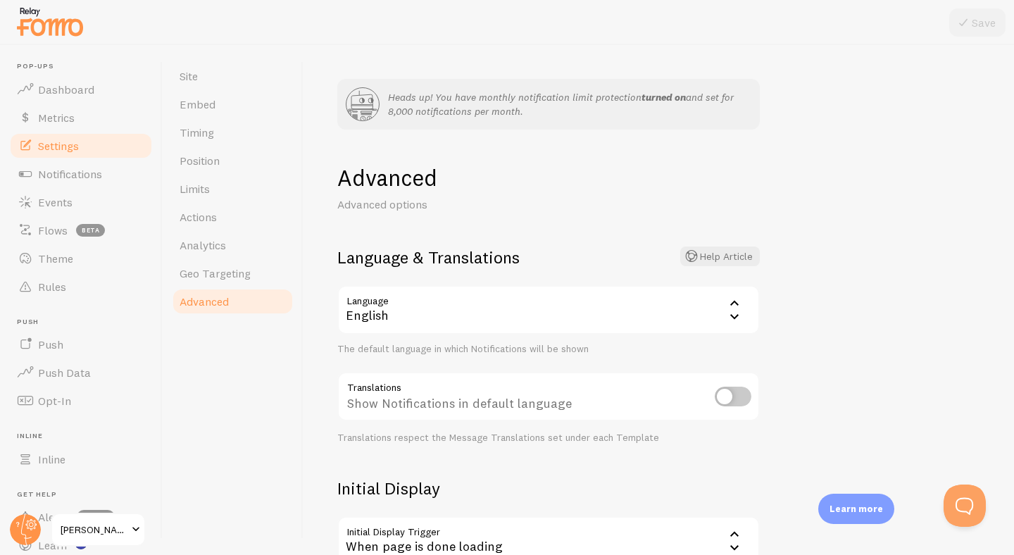
scroll to position [413, 0]
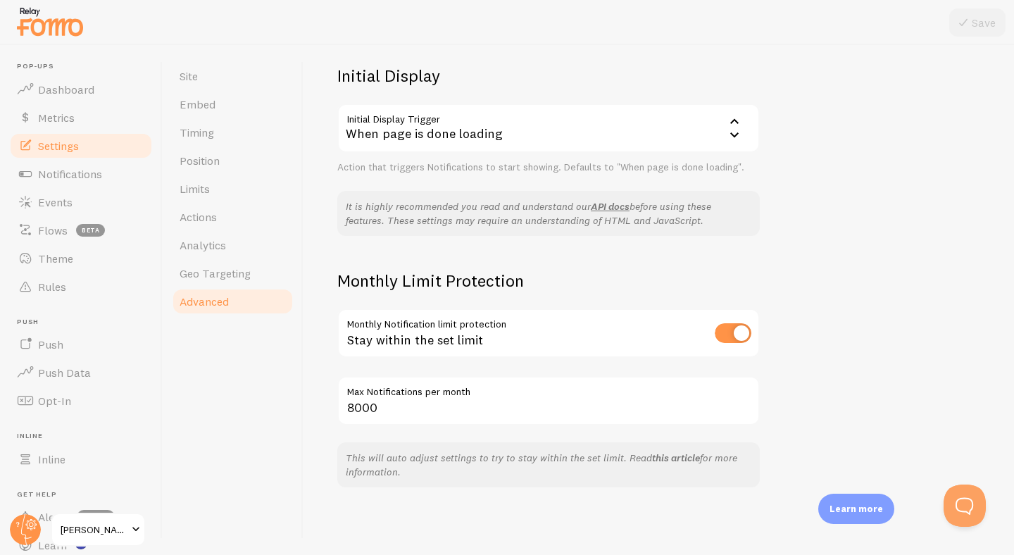
click at [679, 460] on link "this article" at bounding box center [676, 457] width 48 height 13
